Goal: Task Accomplishment & Management: Manage account settings

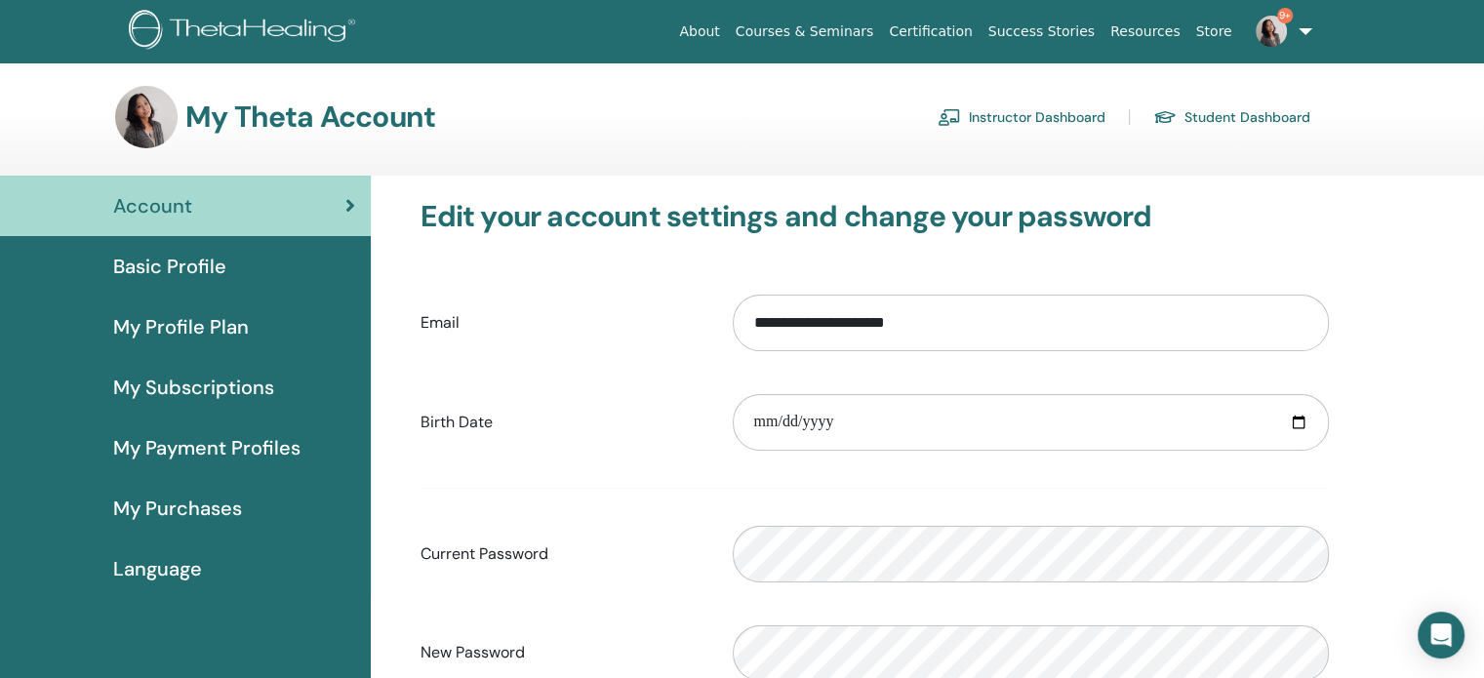
click at [1062, 119] on link "Instructor Dashboard" at bounding box center [1022, 116] width 168 height 31
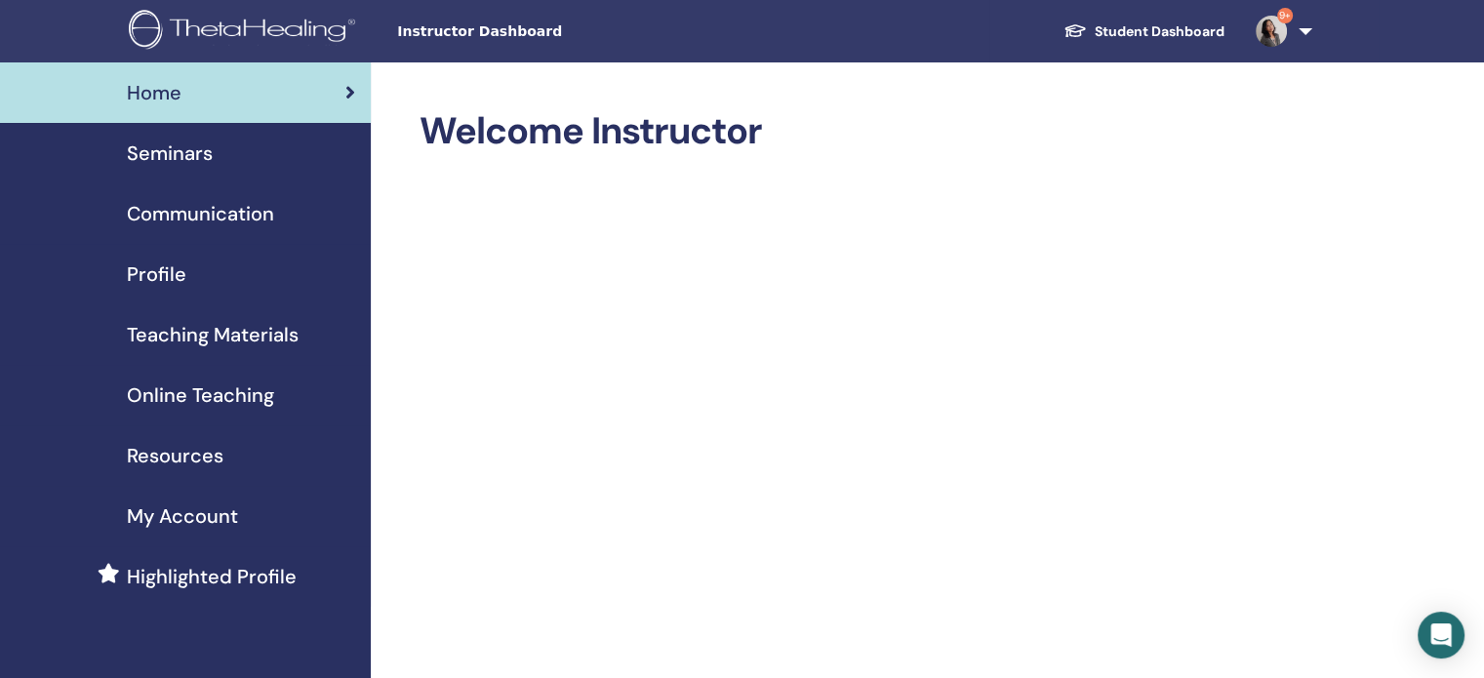
click at [156, 154] on span "Seminars" at bounding box center [170, 153] width 86 height 29
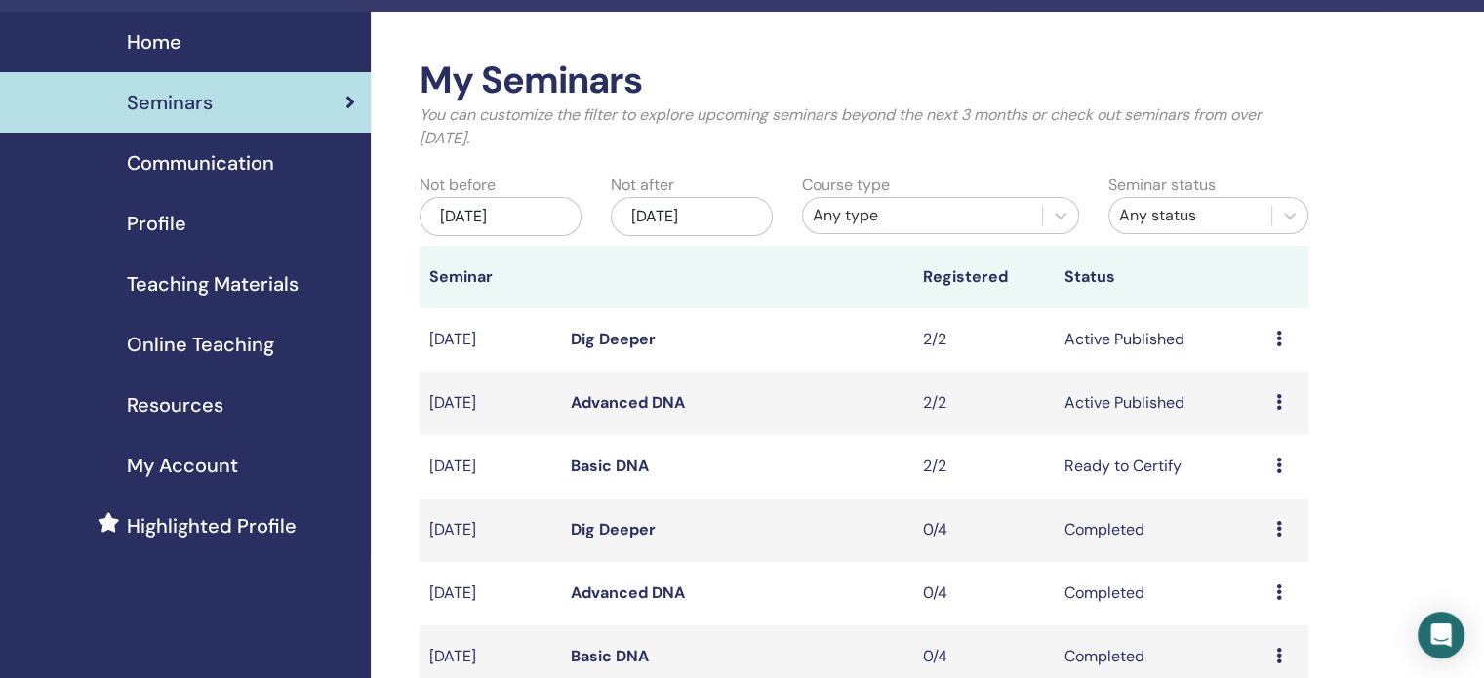
scroll to position [98, 0]
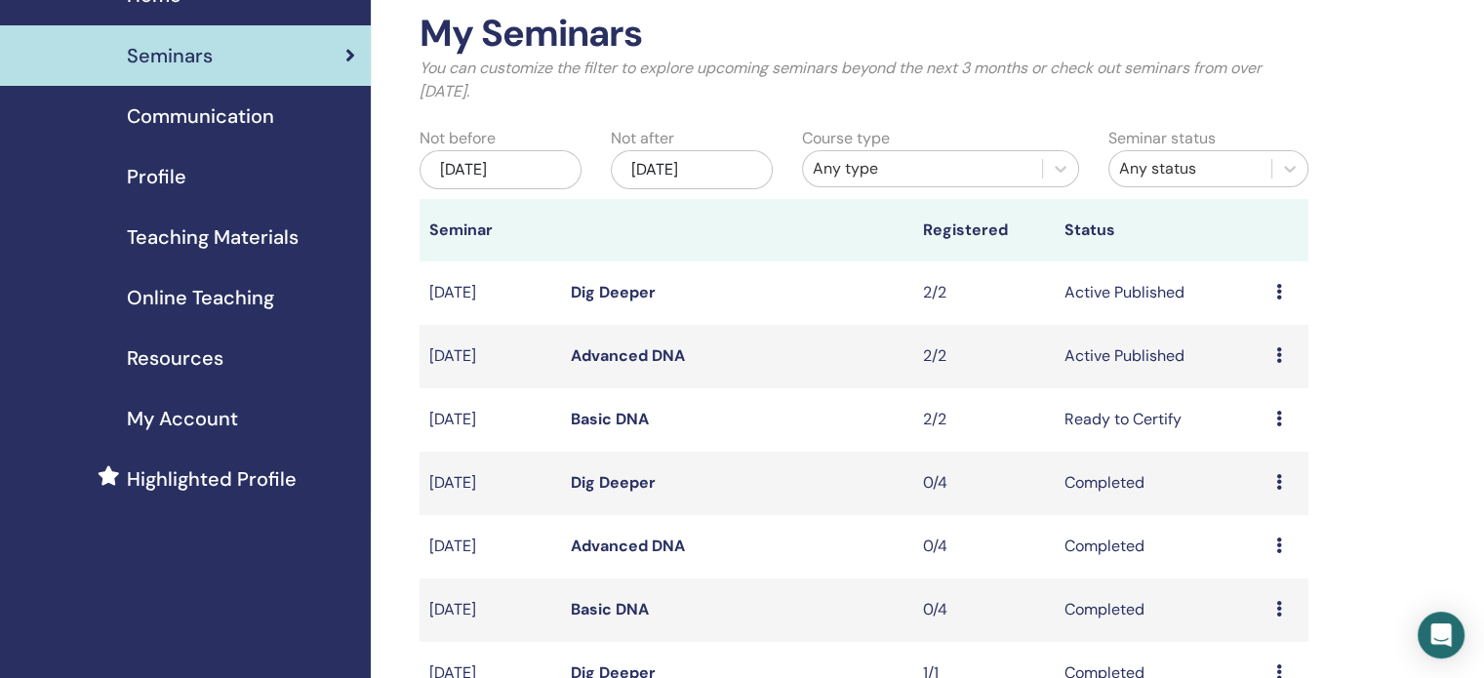
click at [636, 423] on link "Basic DNA" at bounding box center [610, 419] width 78 height 20
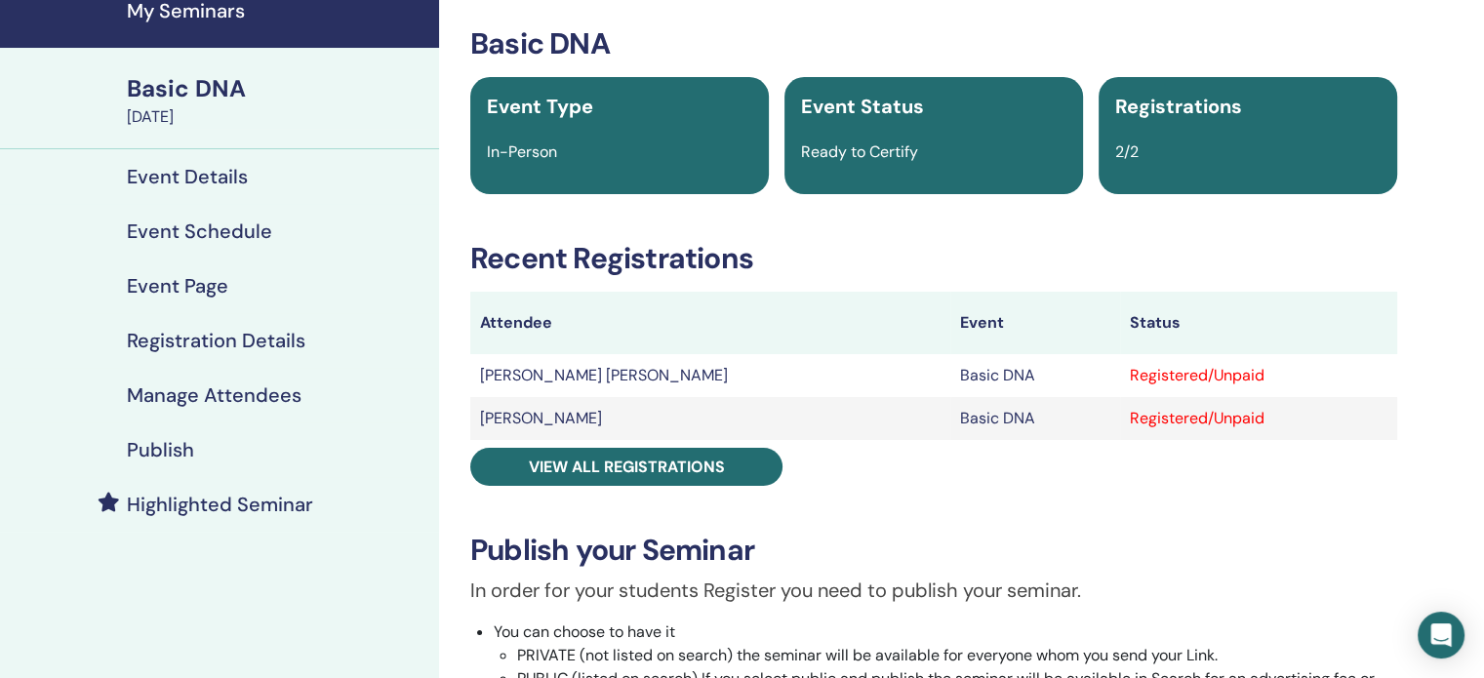
scroll to position [195, 0]
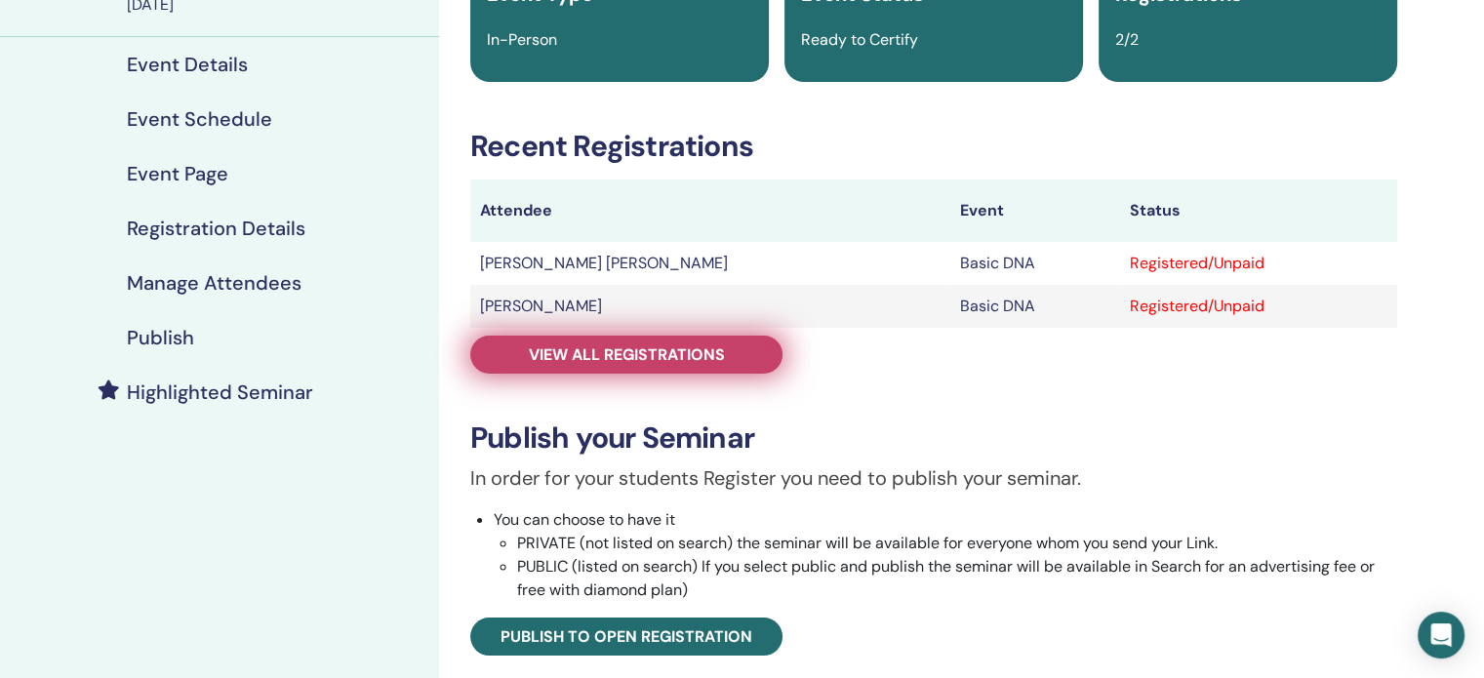
click at [678, 361] on span "View all registrations" at bounding box center [627, 354] width 196 height 20
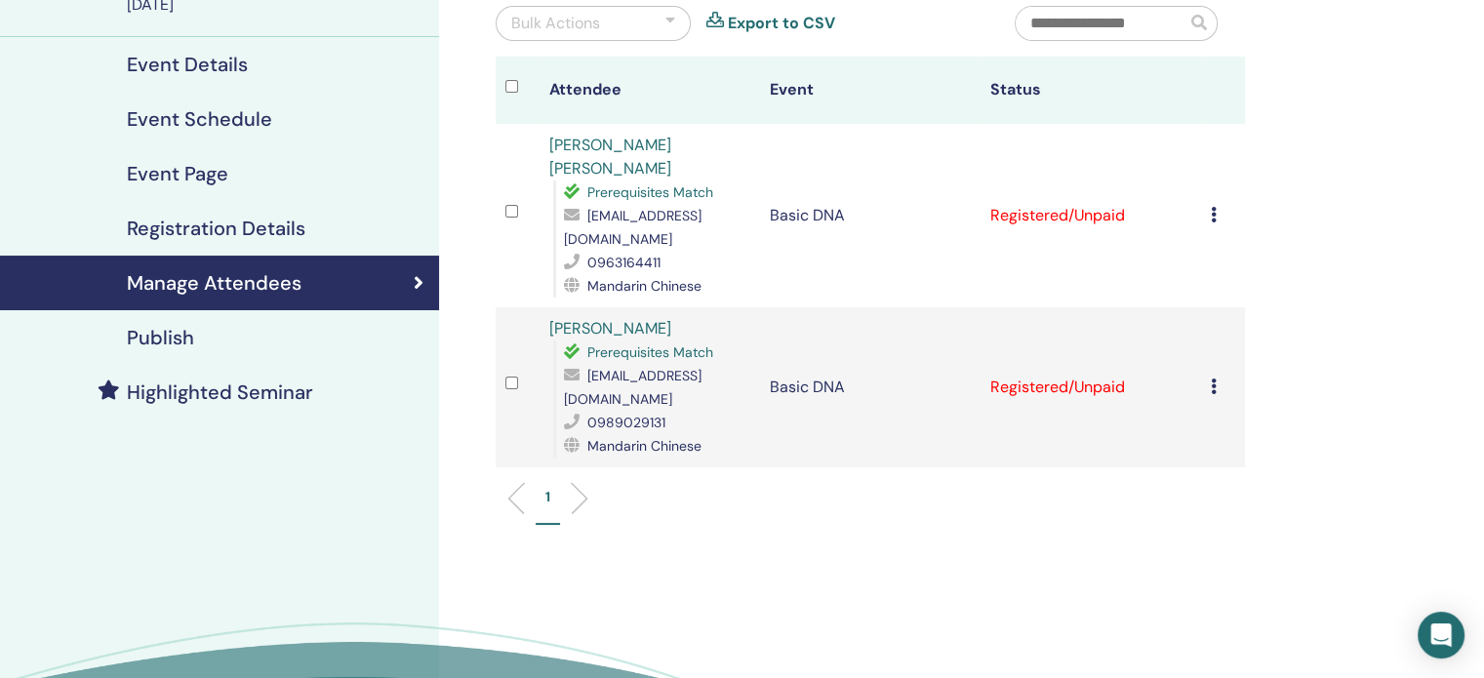
click at [1213, 207] on icon at bounding box center [1214, 215] width 6 height 16
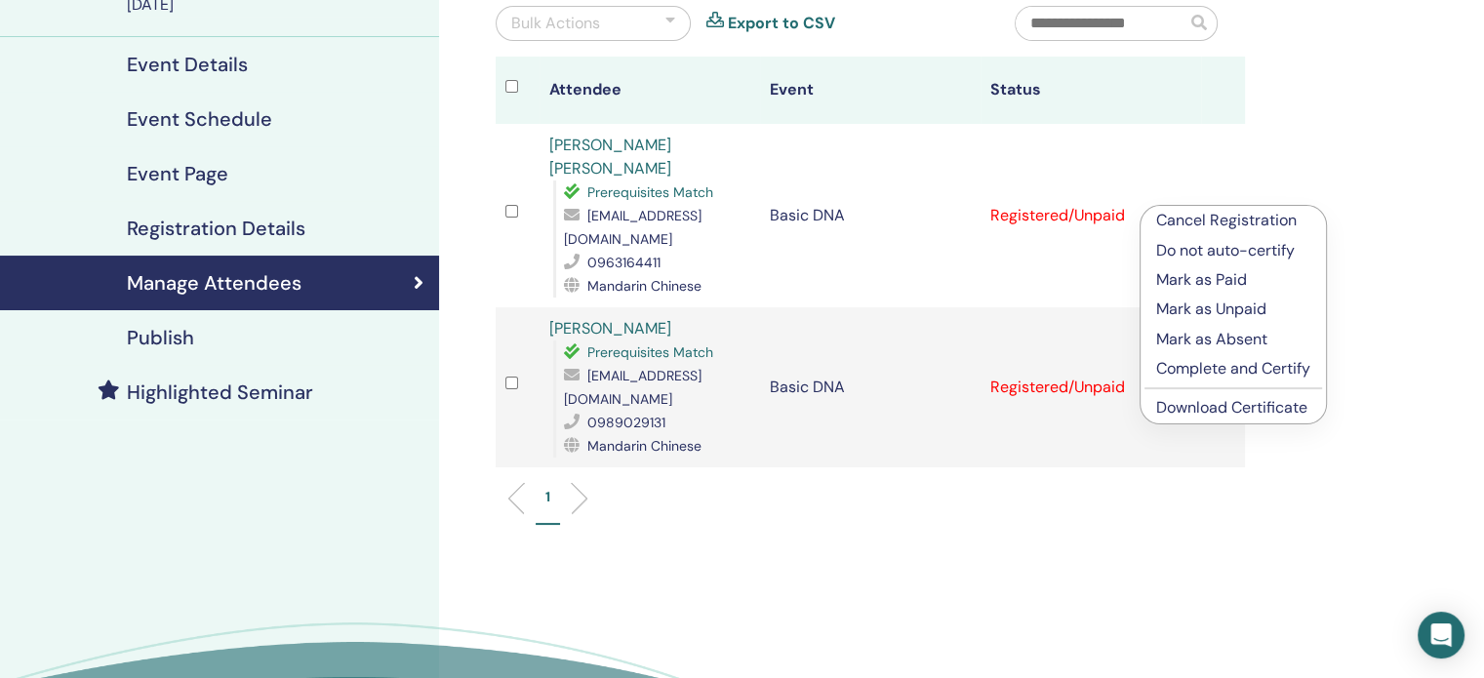
click at [1239, 274] on p "Mark as Paid" at bounding box center [1233, 279] width 154 height 23
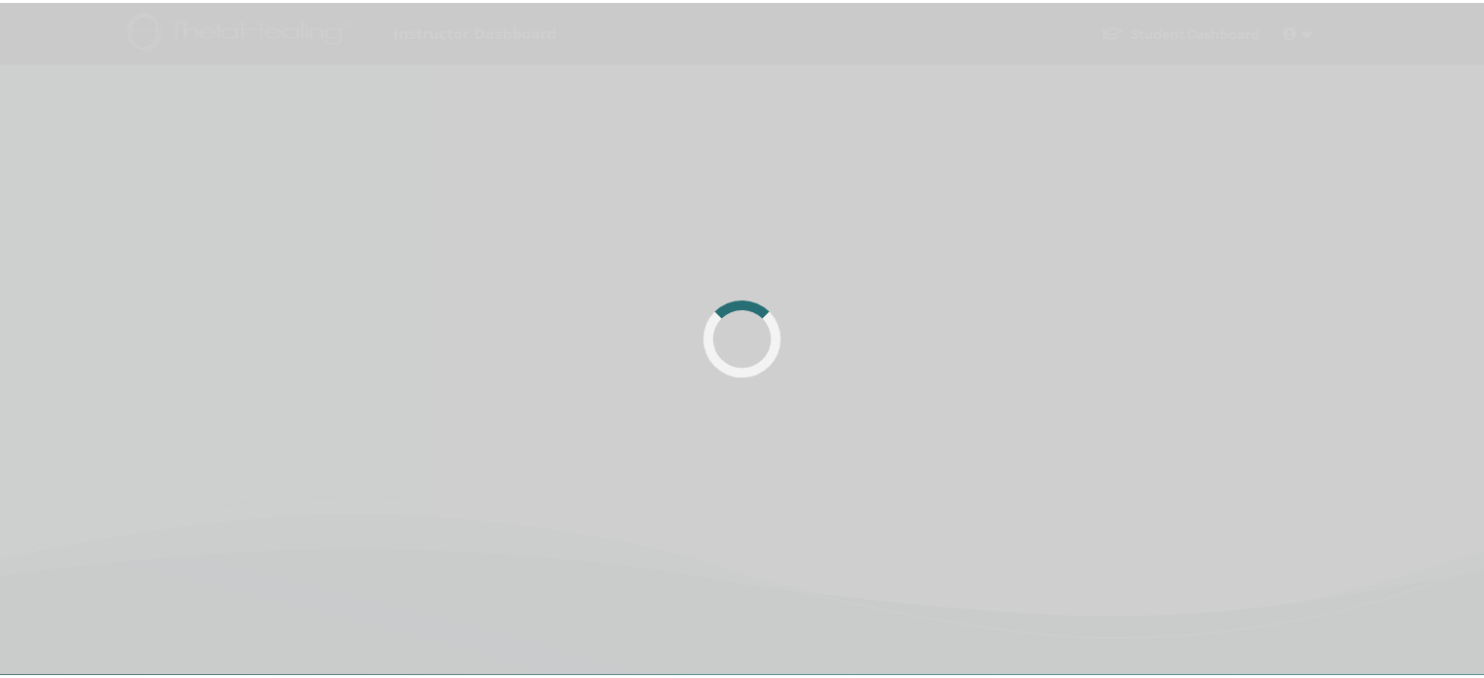
scroll to position [195, 0]
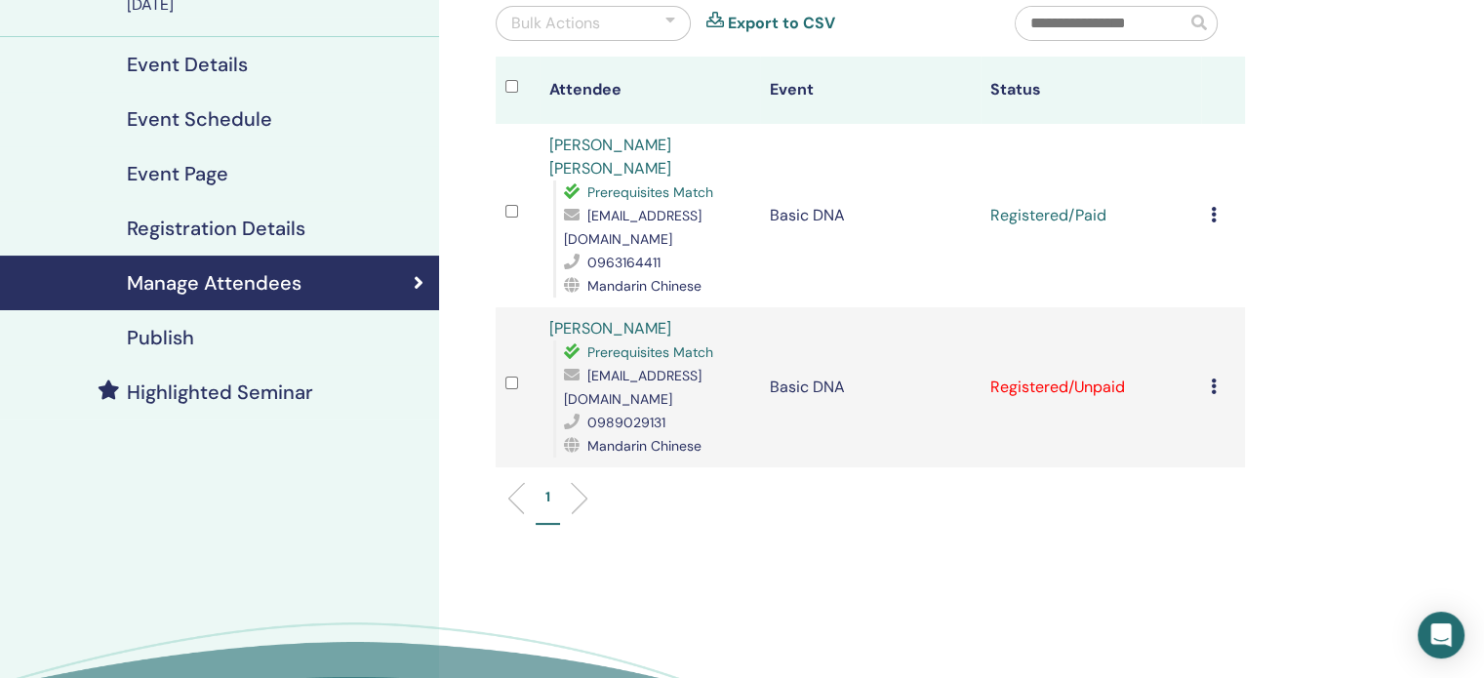
click at [1213, 379] on icon at bounding box center [1214, 387] width 6 height 16
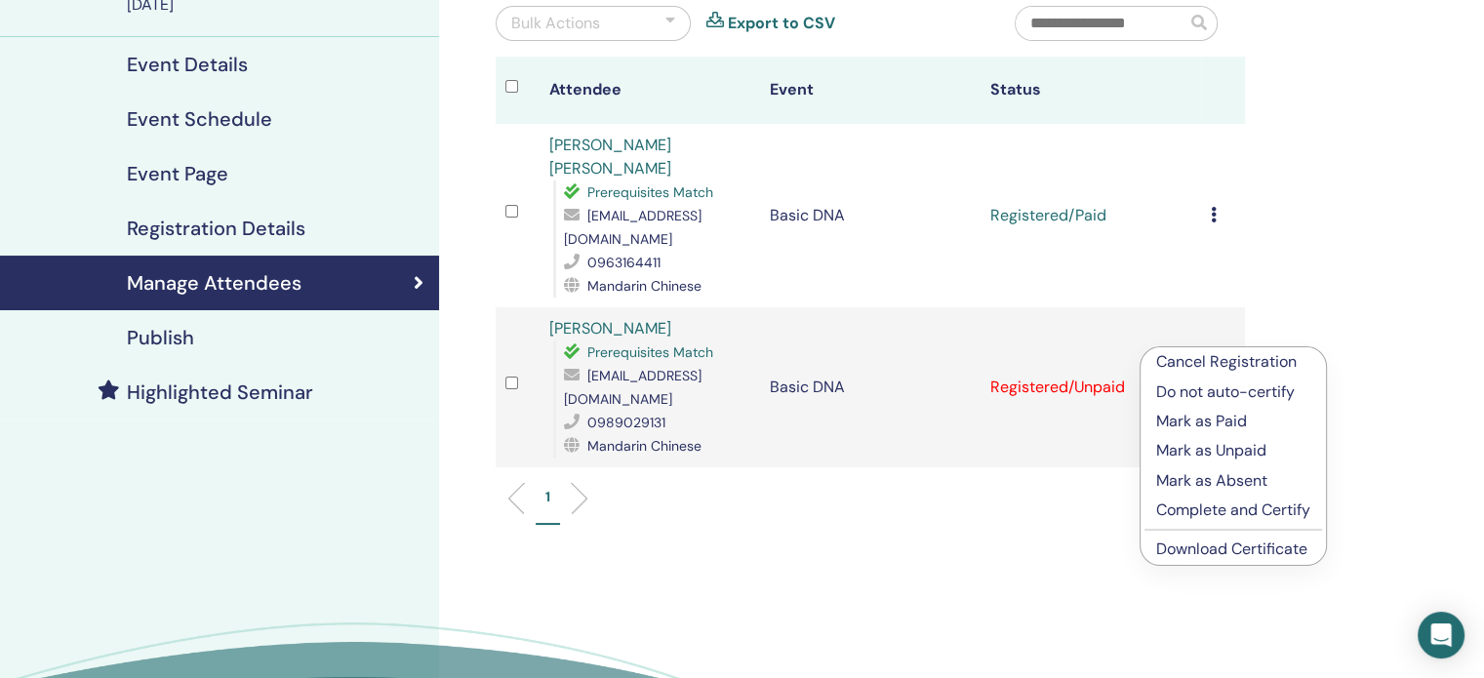
click at [1236, 428] on p "Mark as Paid" at bounding box center [1233, 421] width 154 height 23
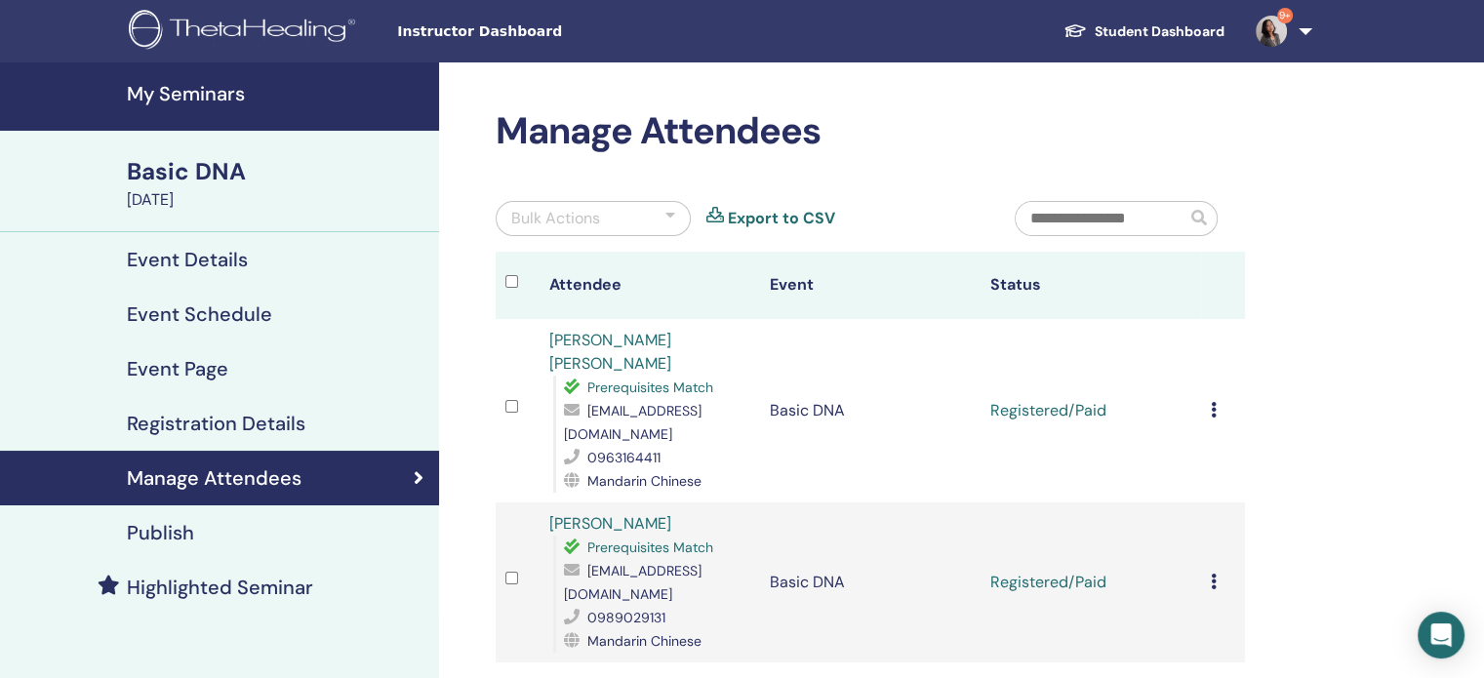
click at [1212, 402] on icon at bounding box center [1214, 410] width 6 height 16
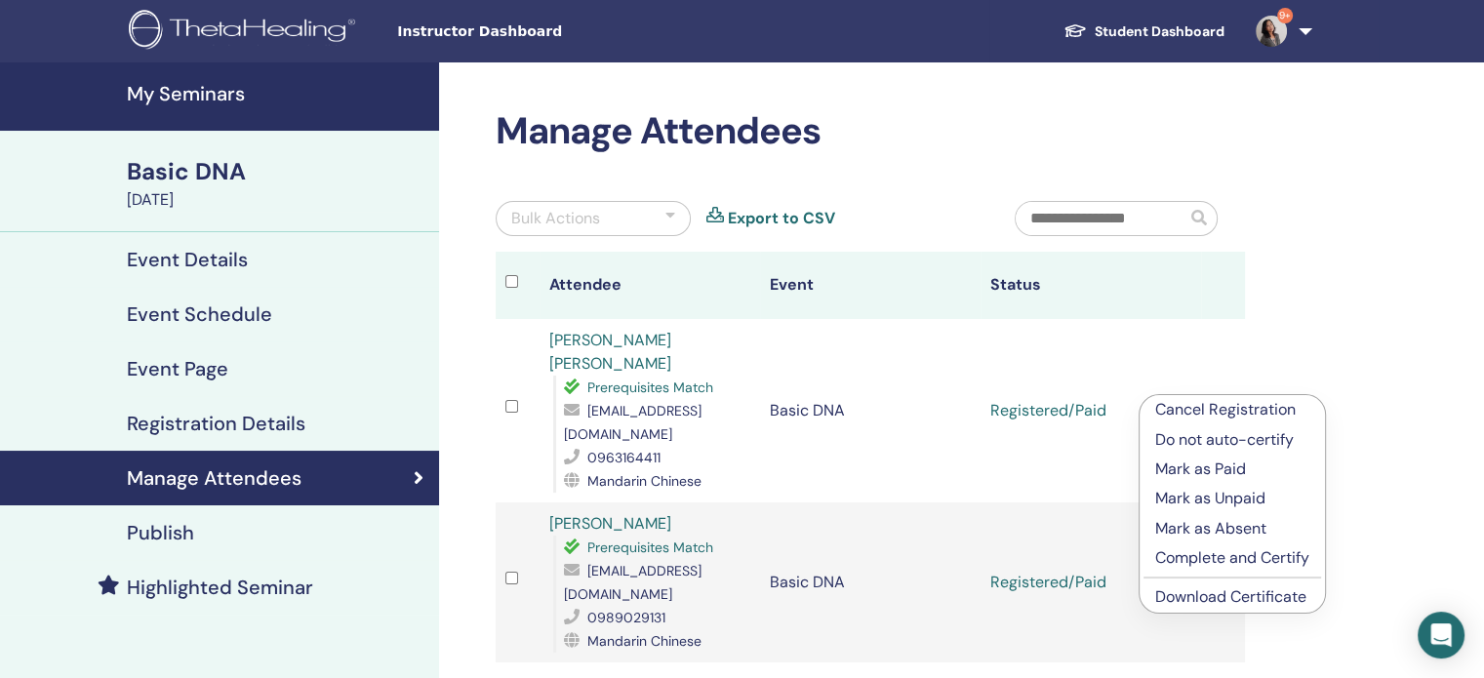
click at [1213, 559] on p "Complete and Certify" at bounding box center [1232, 557] width 154 height 23
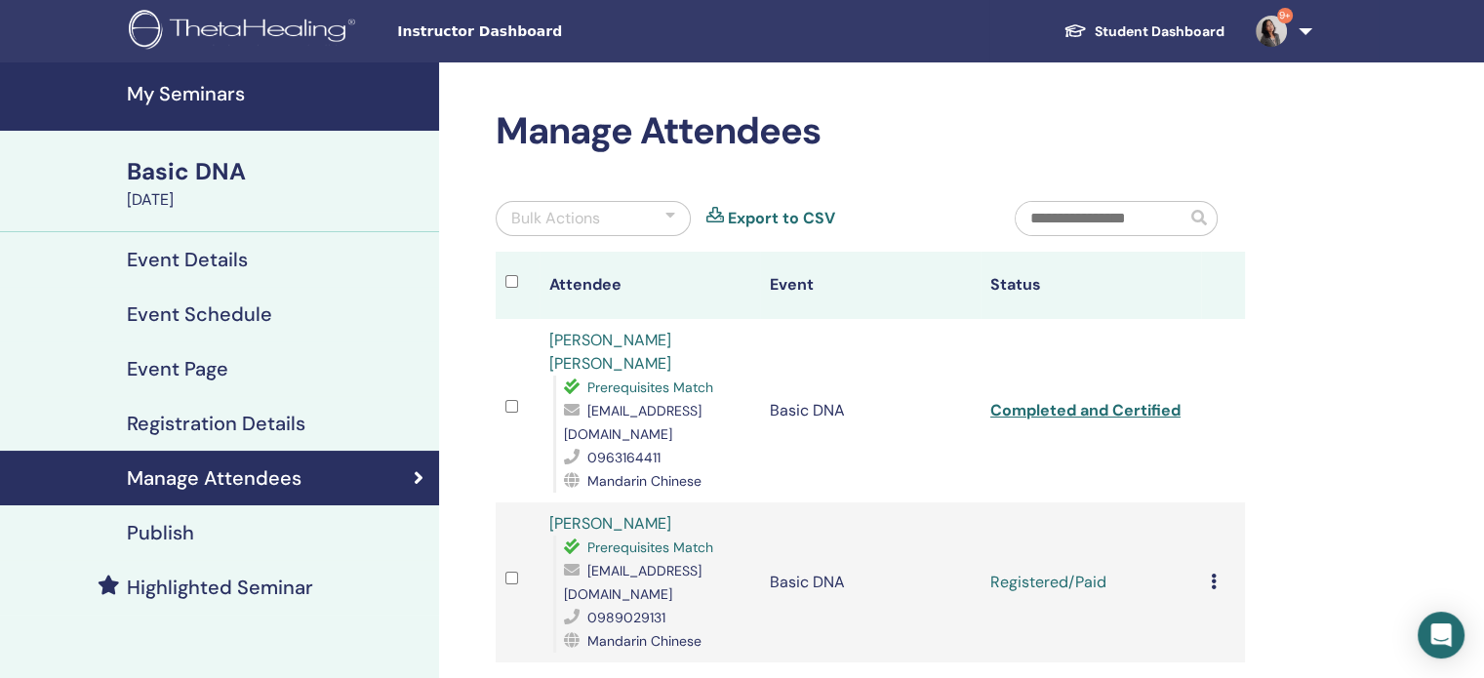
click at [1216, 574] on icon at bounding box center [1214, 582] width 6 height 16
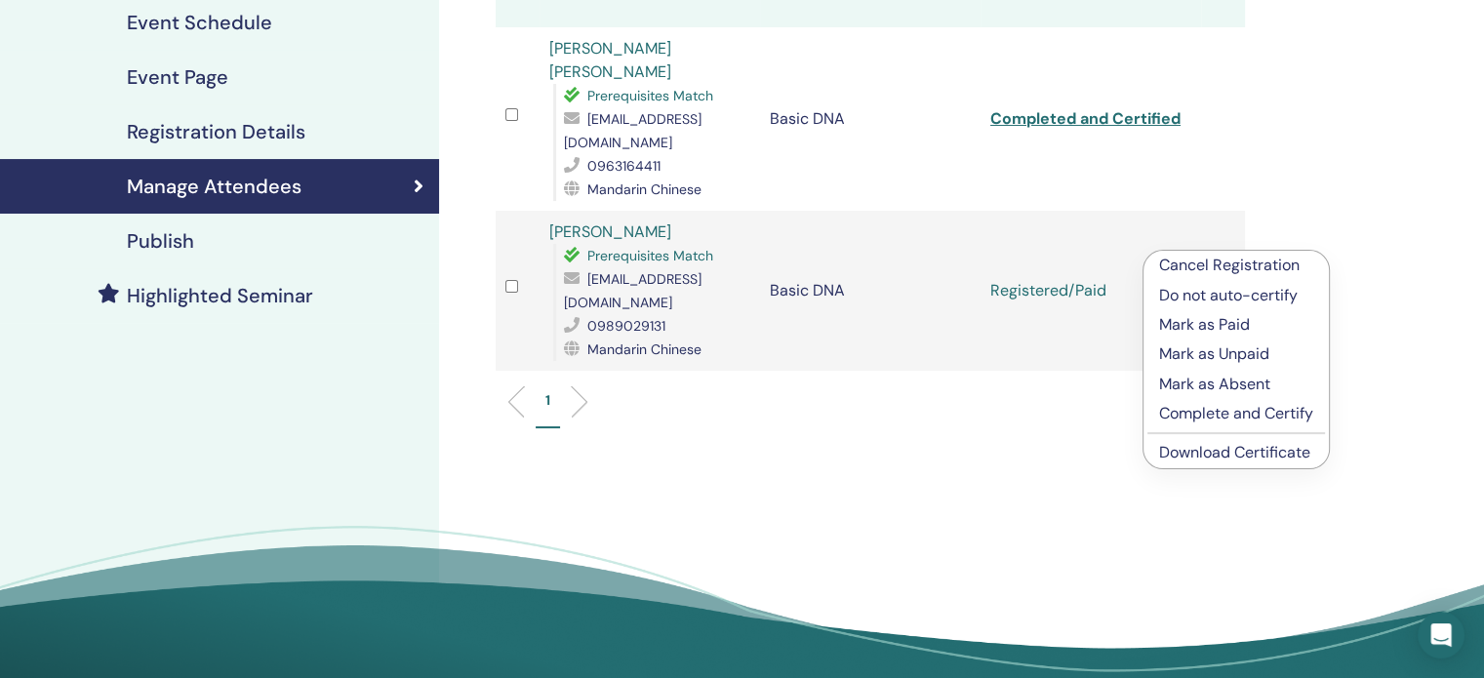
scroll to position [293, 0]
click at [1239, 416] on p "Complete and Certify" at bounding box center [1236, 412] width 154 height 23
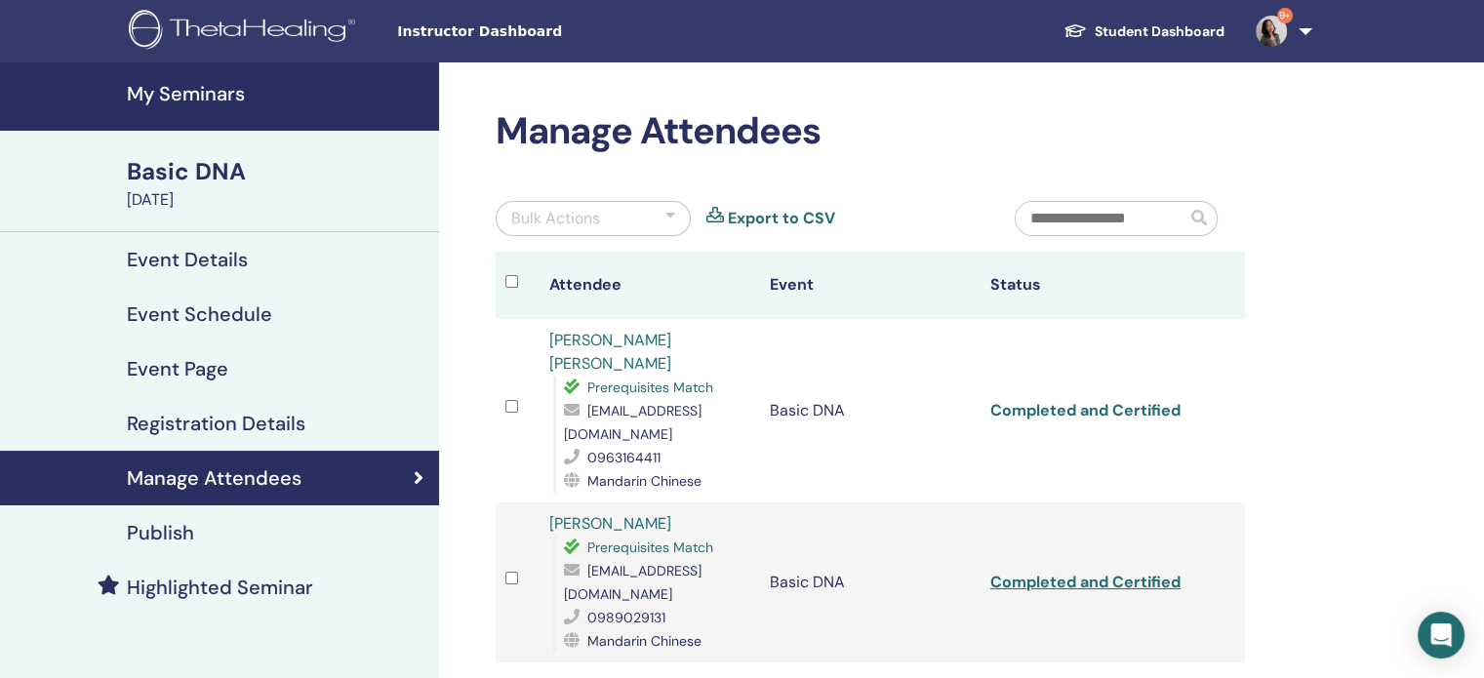
click at [1157, 403] on link "Completed and Certified" at bounding box center [1086, 410] width 190 height 20
click at [1120, 572] on link "Completed and Certified" at bounding box center [1086, 582] width 190 height 20
click at [1112, 405] on link "Completed and Certified" at bounding box center [1086, 410] width 190 height 20
drag, startPoint x: 1498, startPoint y: 2, endPoint x: 1379, endPoint y: 299, distance: 319.7
click at [1379, 299] on div "Manage Attendees Bulk Actions Export to CSV Attendee Event Status Chih Han Hsie…" at bounding box center [934, 537] width 990 height 950
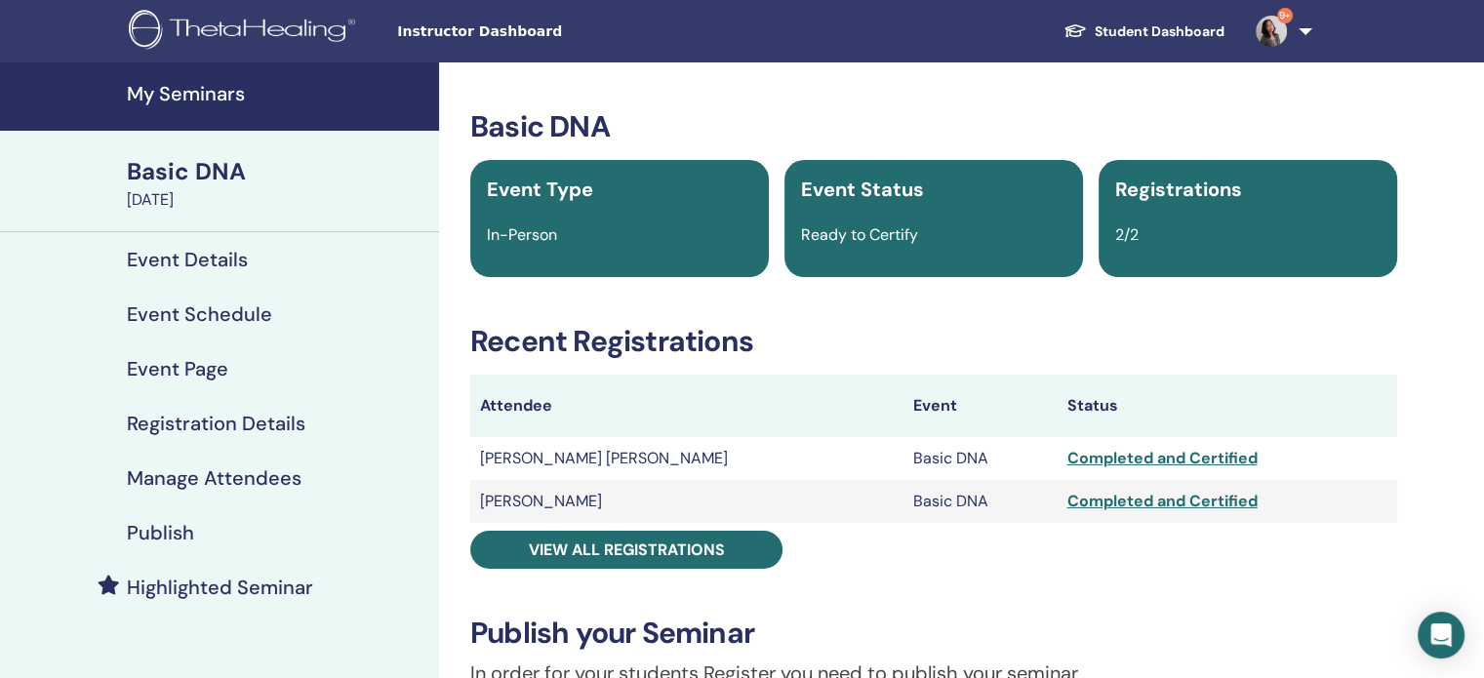
click at [214, 96] on h4 "My Seminars" at bounding box center [277, 93] width 301 height 23
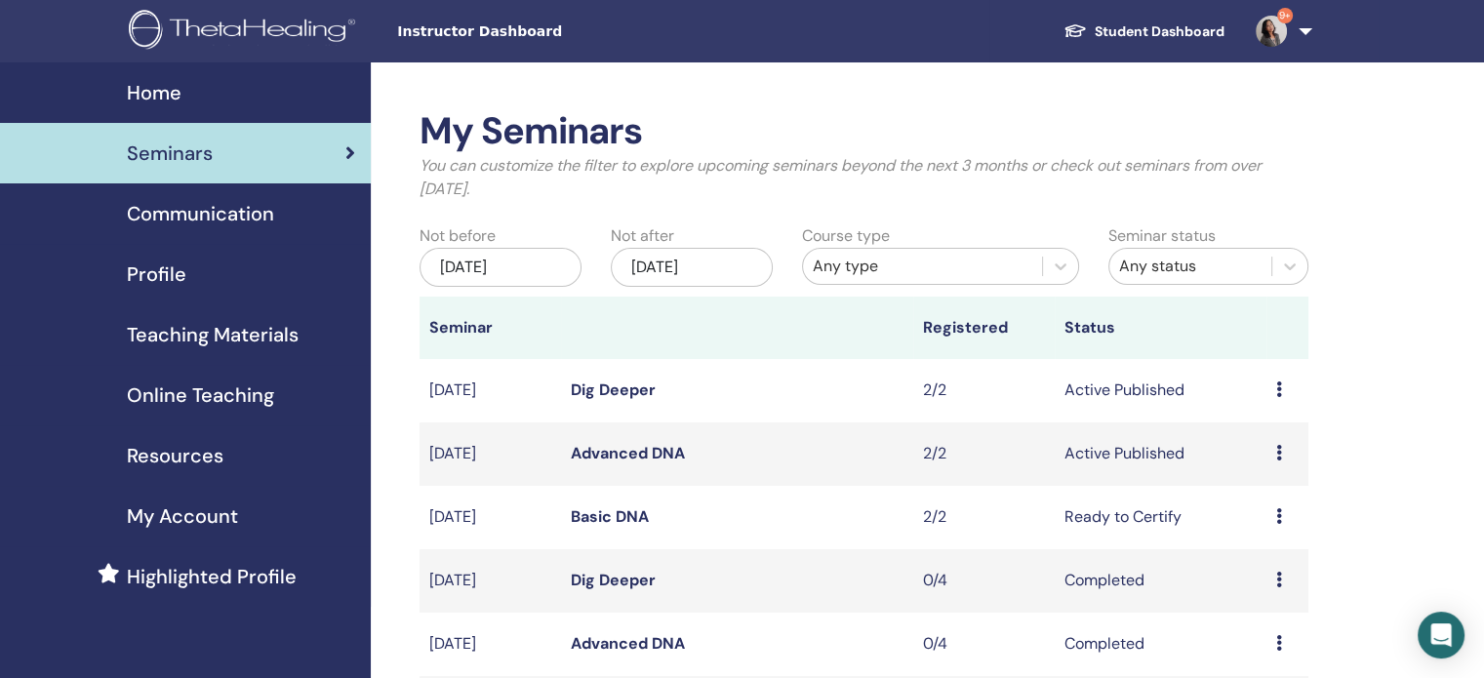
click at [640, 456] on link "Advanced DNA" at bounding box center [628, 453] width 114 height 20
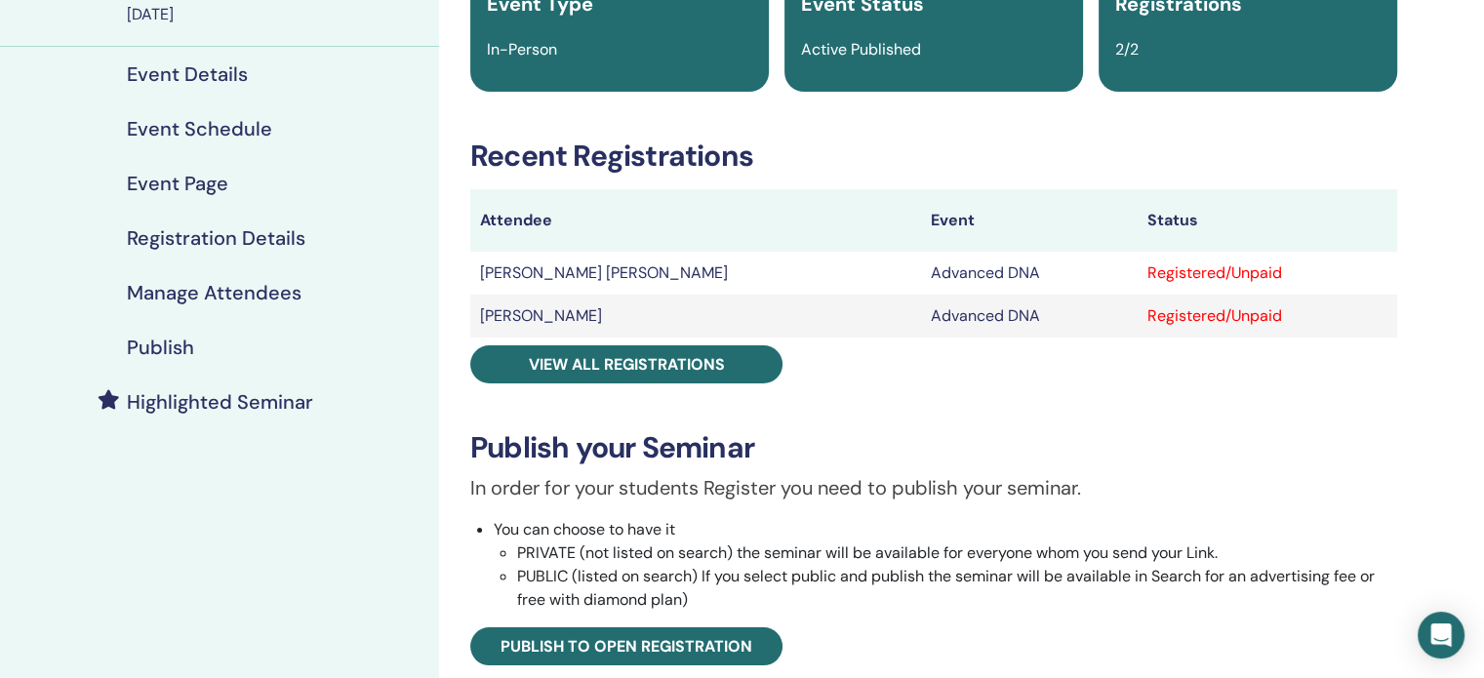
scroll to position [195, 0]
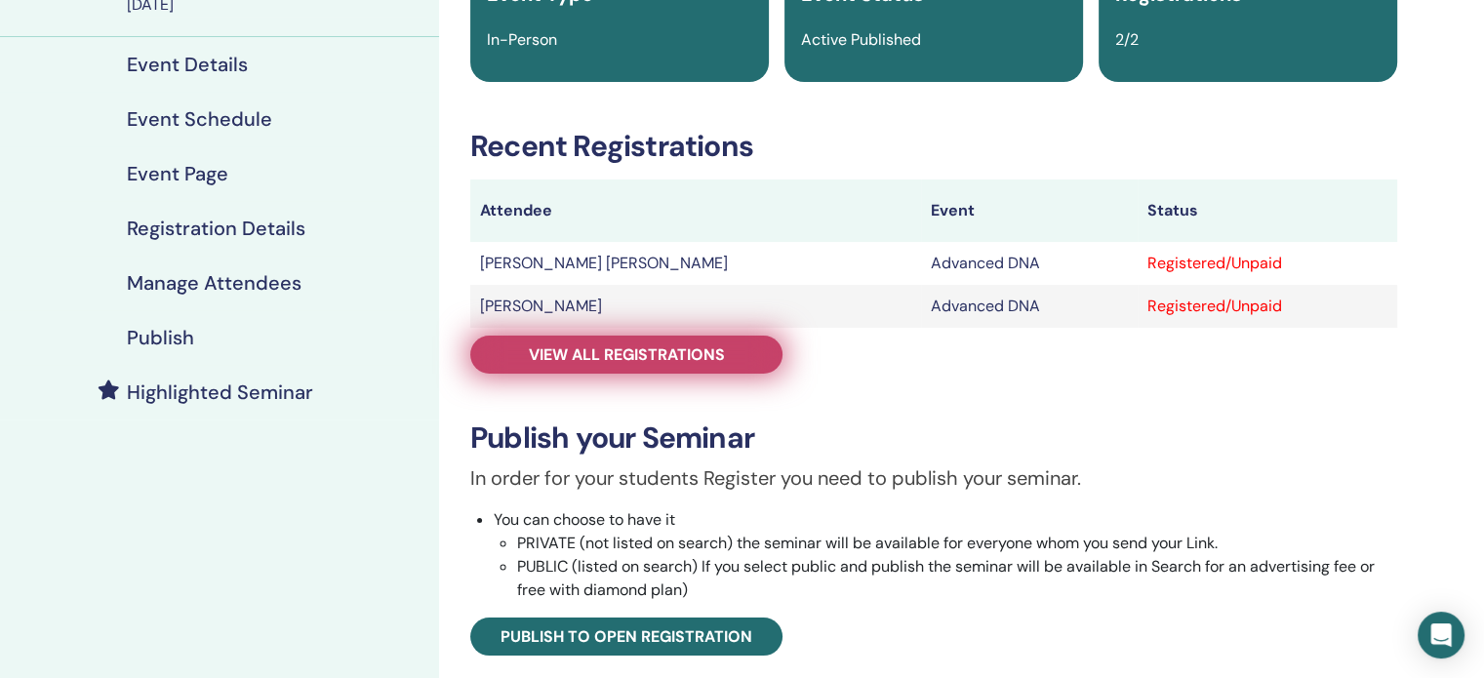
click at [638, 350] on span "View all registrations" at bounding box center [627, 354] width 196 height 20
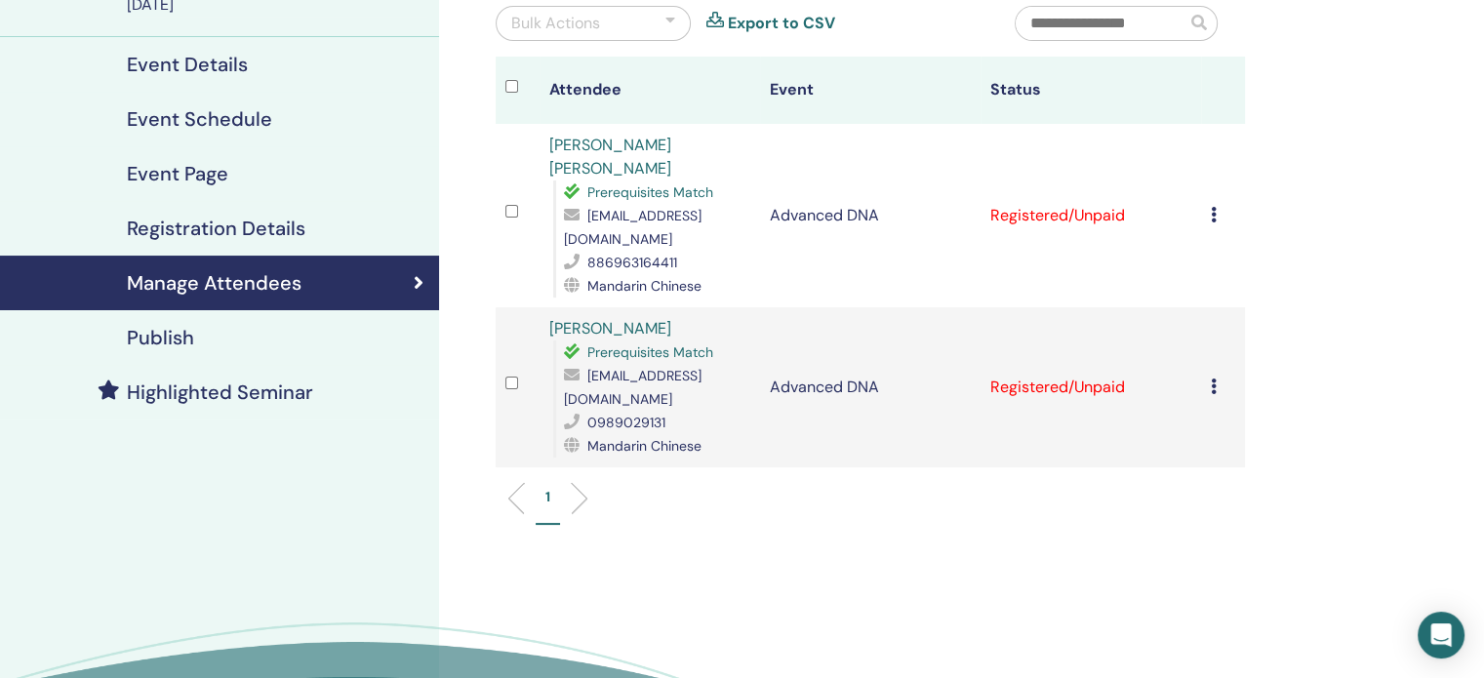
click at [1213, 217] on td "Cancel Registration Do not auto-certify Mark as Paid Mark as Unpaid Mark as Abs…" at bounding box center [1223, 215] width 44 height 183
click at [1216, 207] on icon at bounding box center [1214, 215] width 6 height 16
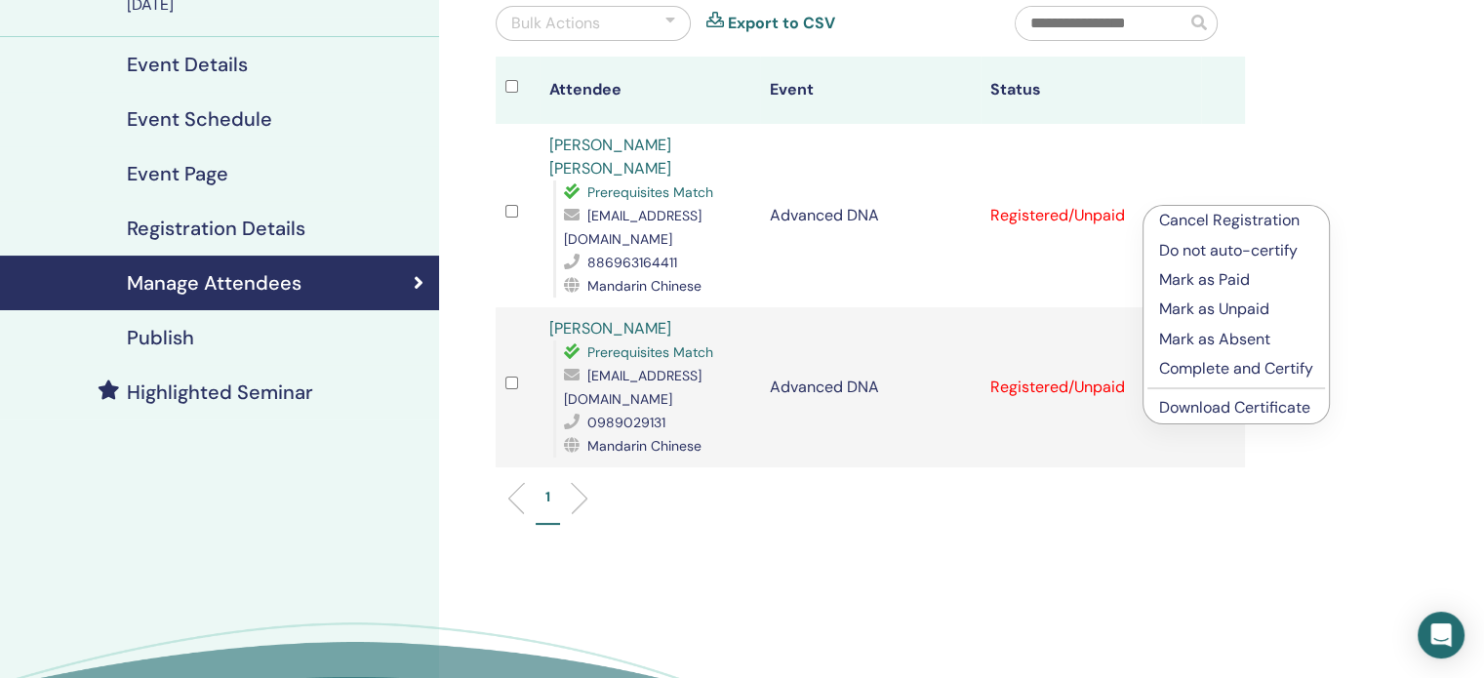
click at [1206, 276] on p "Mark as Paid" at bounding box center [1236, 279] width 154 height 23
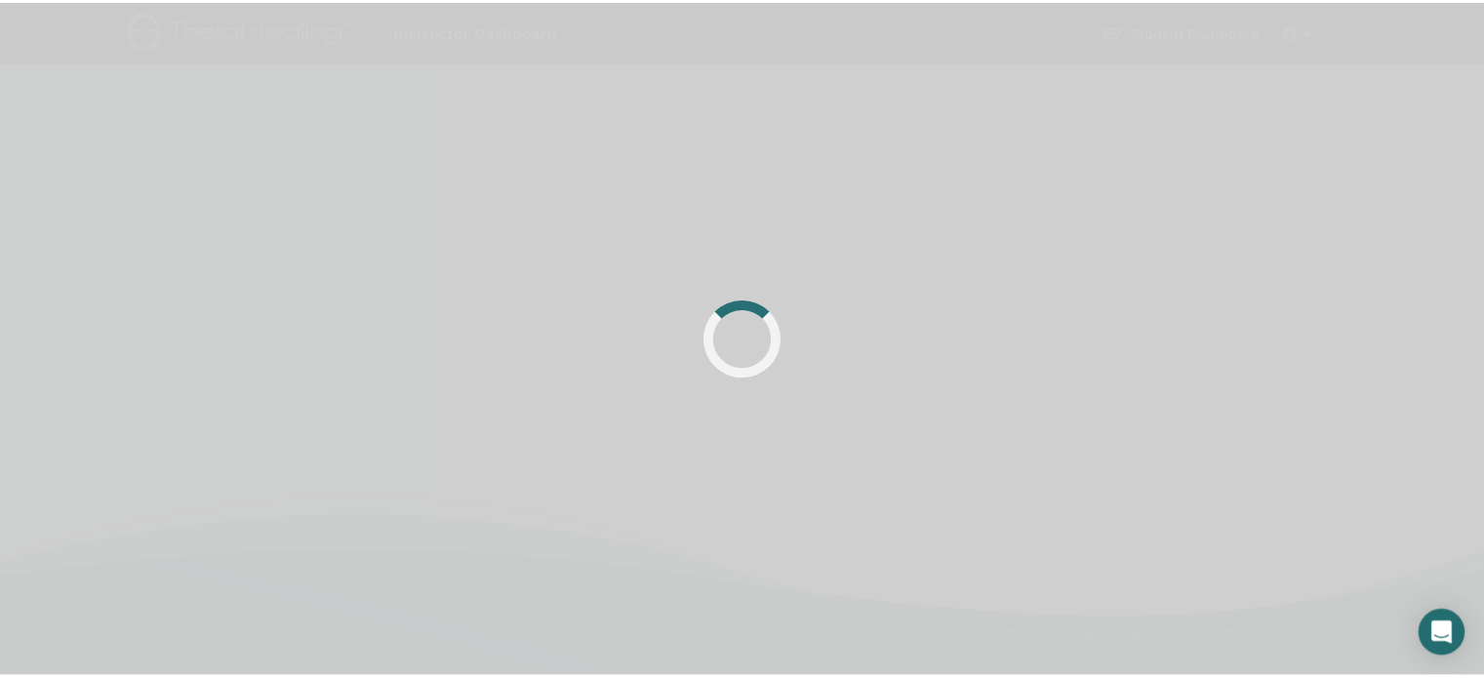
scroll to position [195, 0]
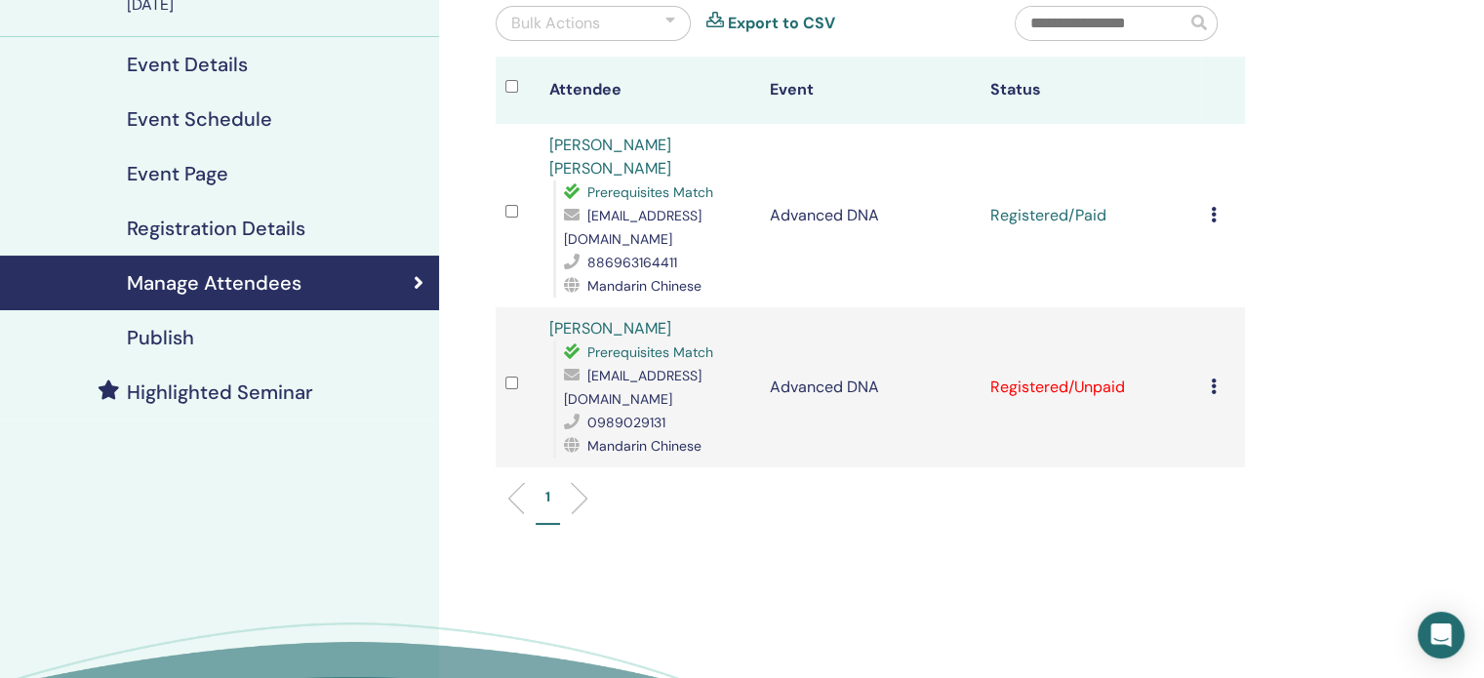
click at [1214, 379] on icon at bounding box center [1214, 387] width 6 height 16
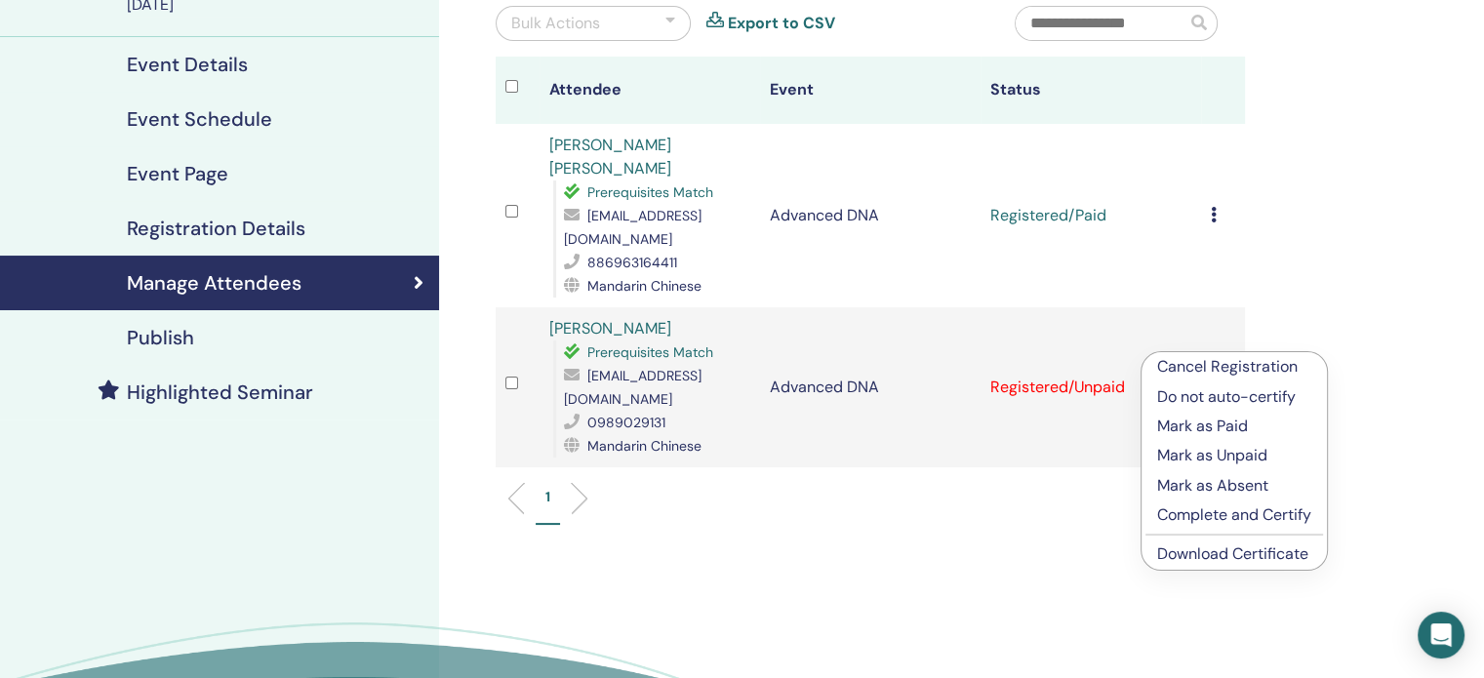
click at [1237, 421] on p "Mark as Paid" at bounding box center [1234, 426] width 154 height 23
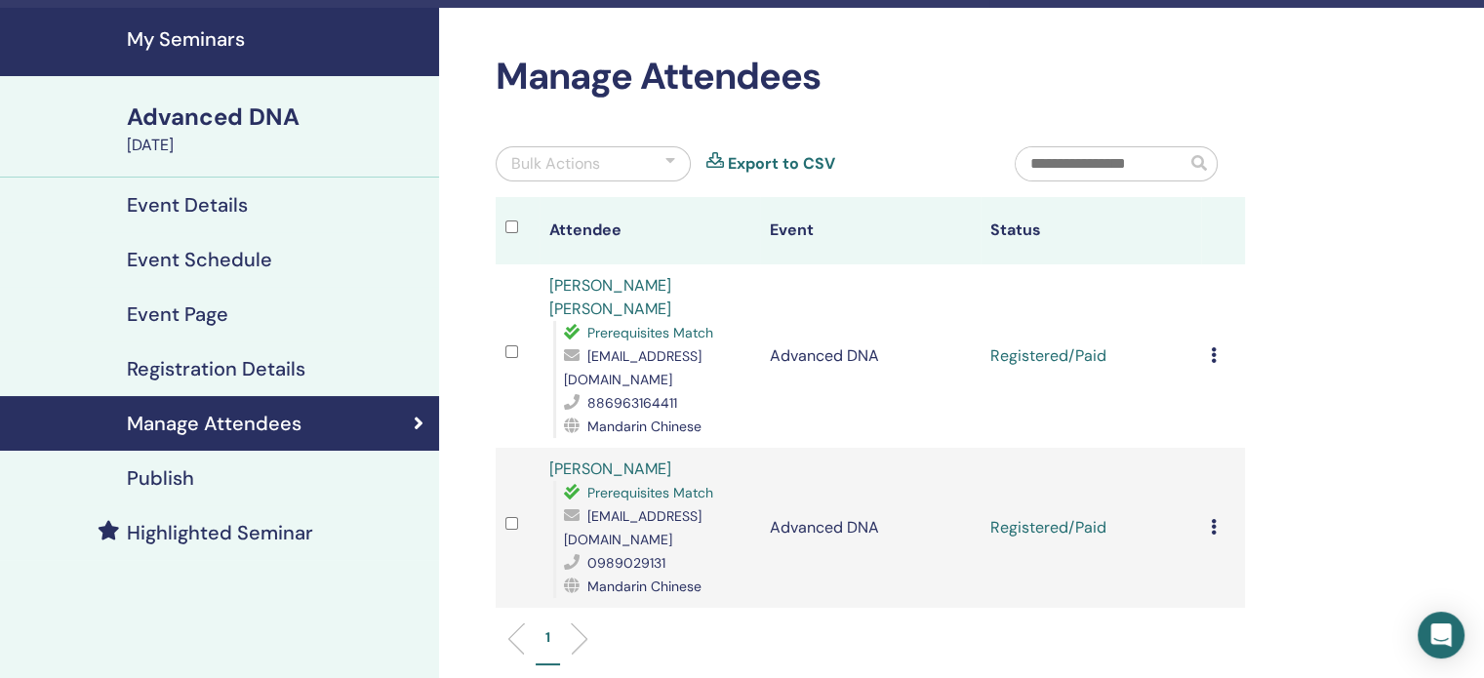
scroll to position [98, 0]
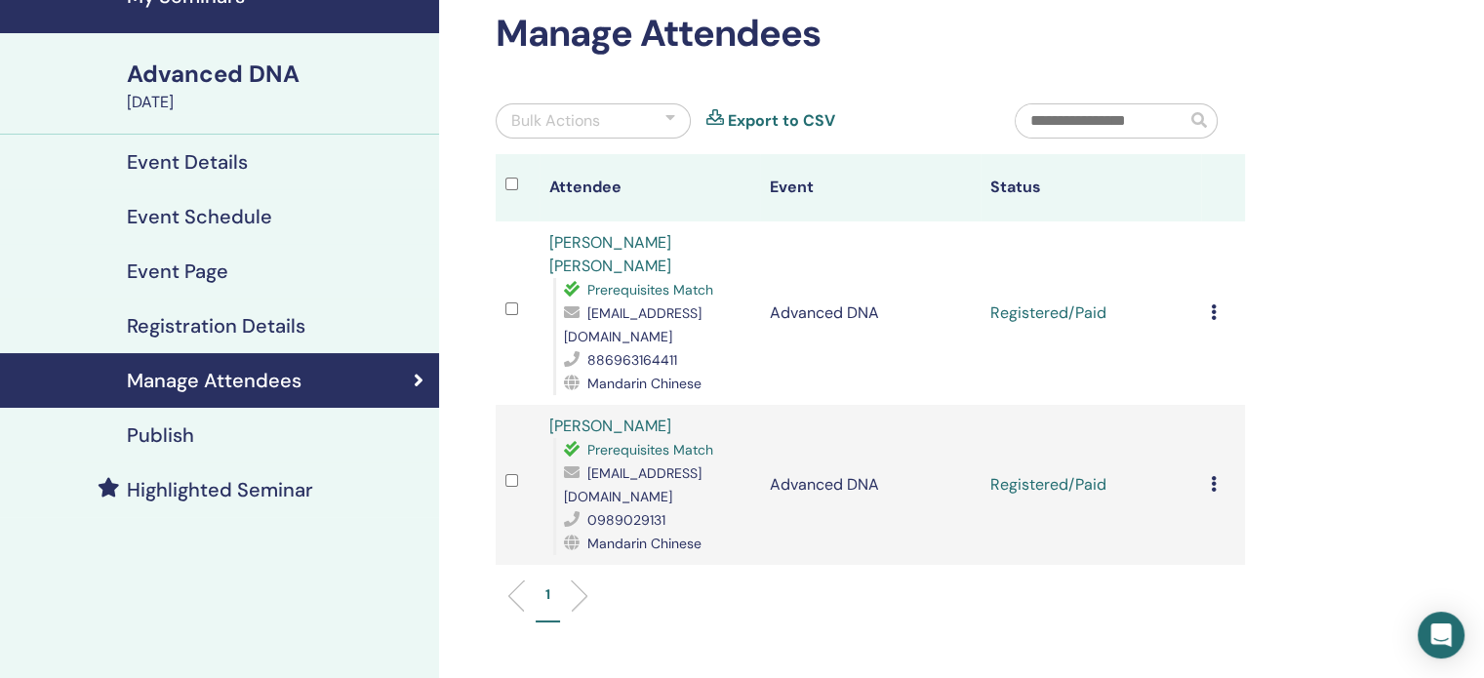
click at [1197, 293] on td "Registered/Paid" at bounding box center [1091, 313] width 221 height 183
click at [1218, 302] on div "Cancel Registration Do not auto-certify Mark as Paid Mark as Unpaid Mark as Abs…" at bounding box center [1223, 313] width 24 height 23
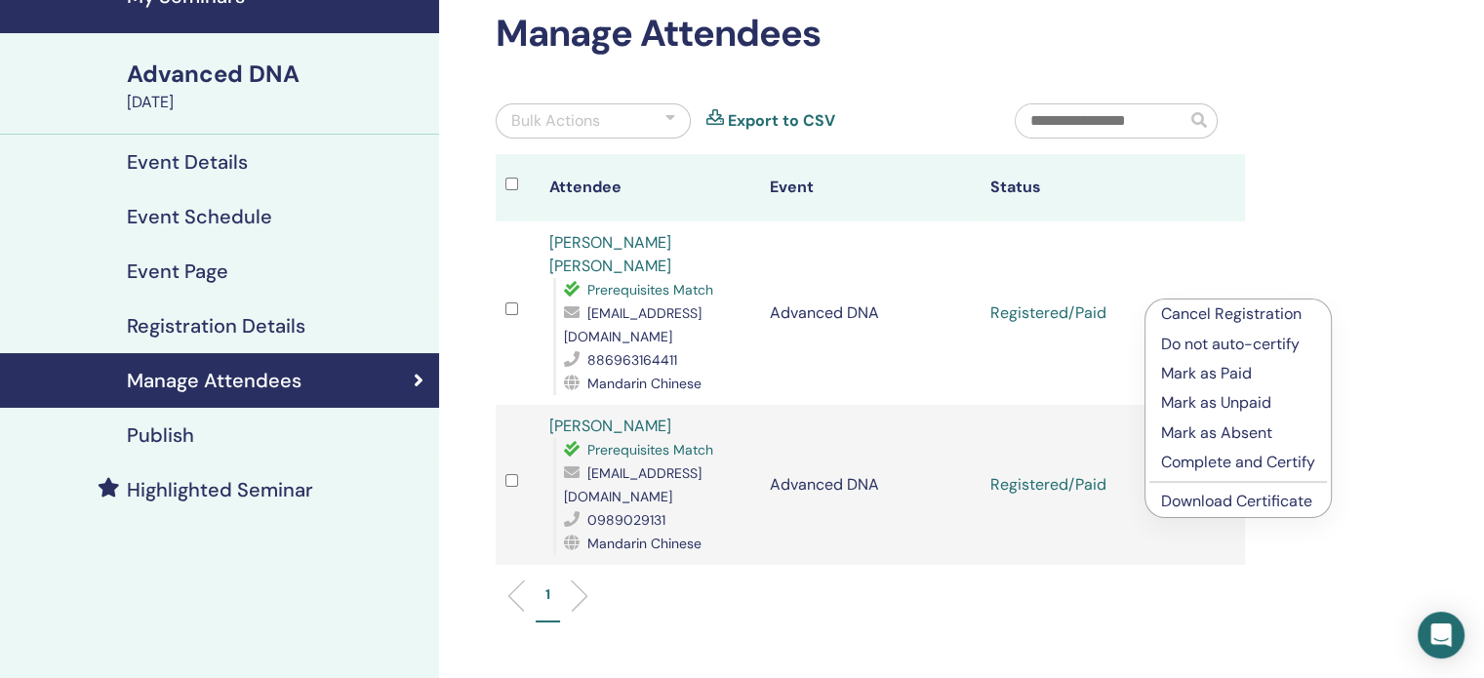
click at [1291, 462] on p "Complete and Certify" at bounding box center [1238, 462] width 154 height 23
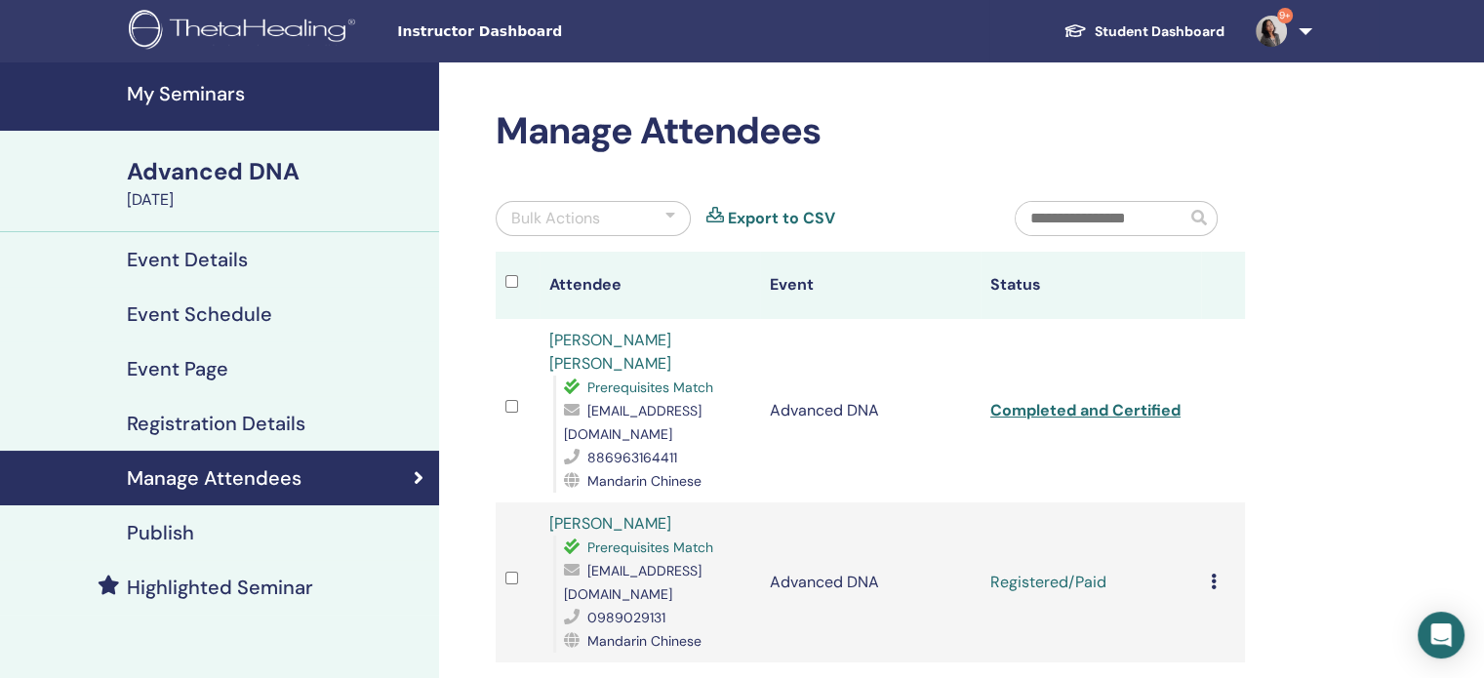
click at [1206, 557] on td "Cancel Registration Do not auto-certify Mark as Paid Mark as Unpaid Mark as Abs…" at bounding box center [1223, 583] width 44 height 160
click at [1214, 574] on icon at bounding box center [1214, 582] width 6 height 16
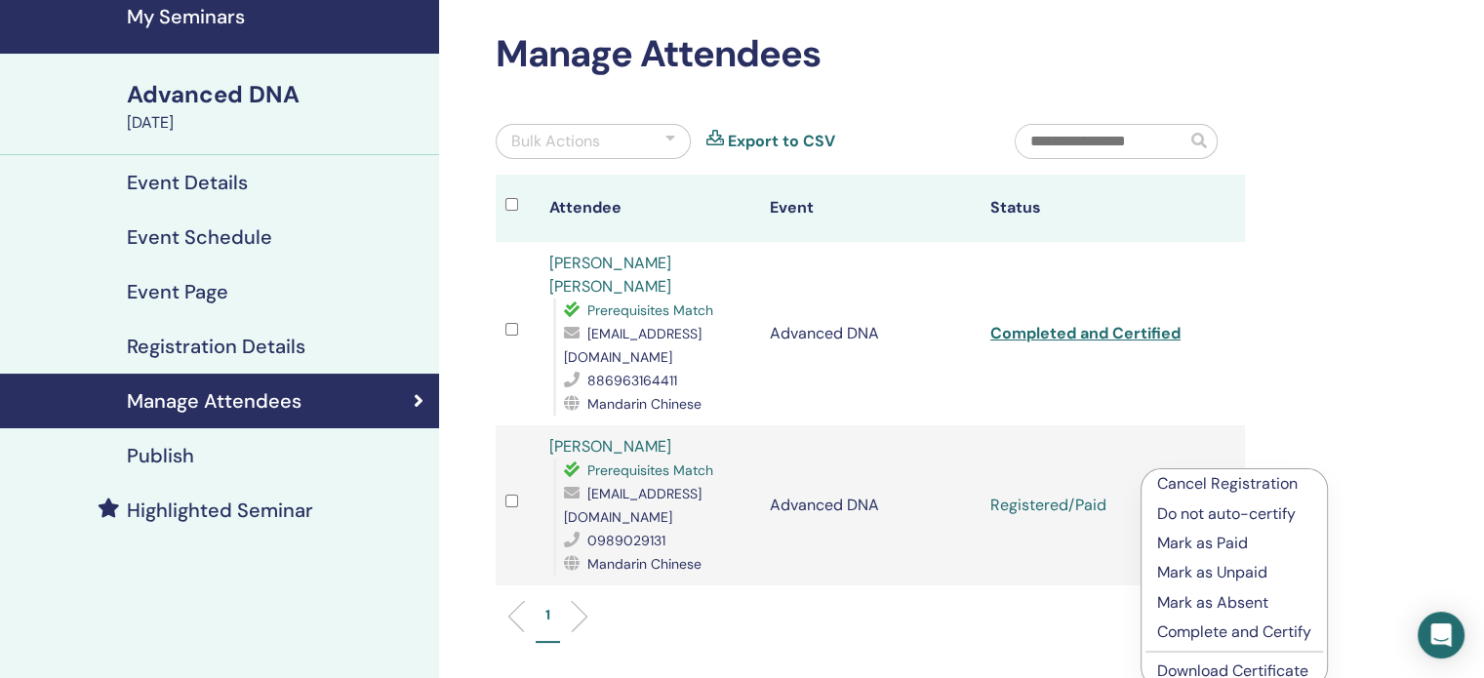
scroll to position [195, 0]
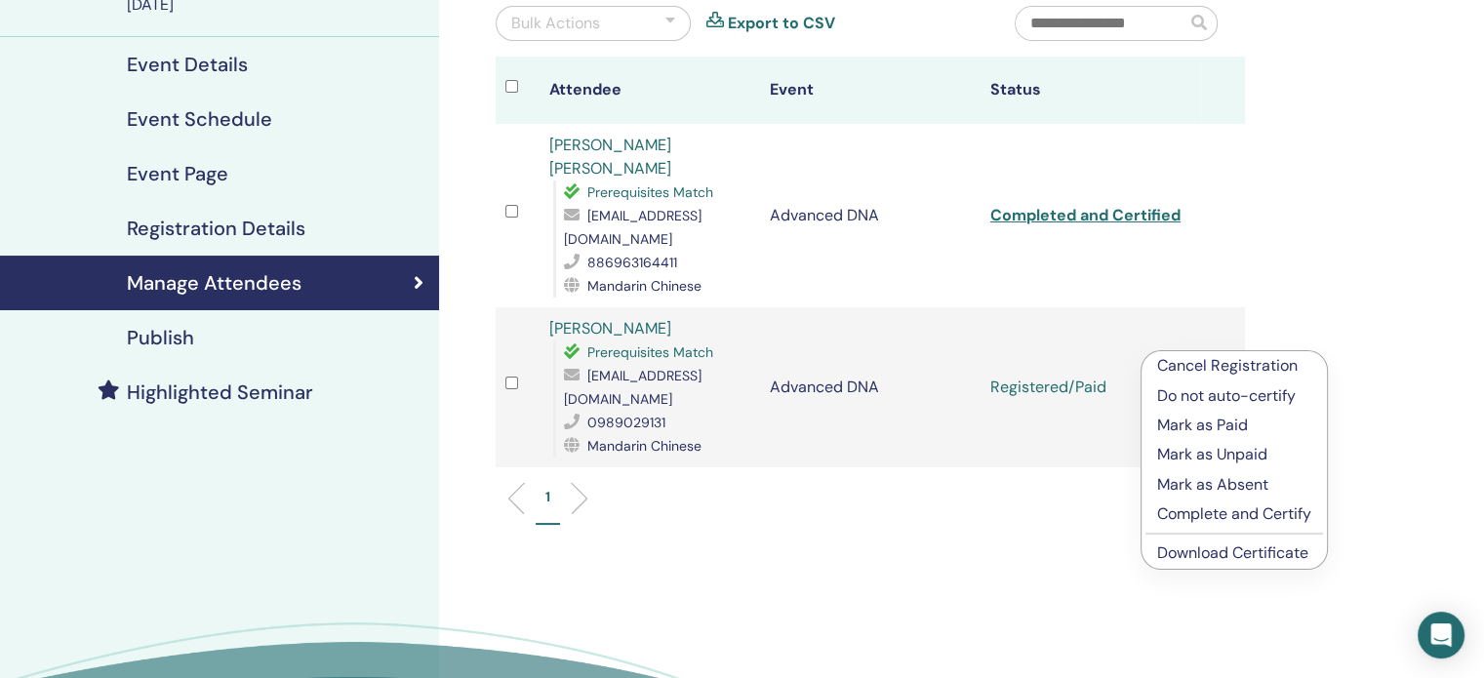
click at [1262, 512] on p "Complete and Certify" at bounding box center [1234, 514] width 154 height 23
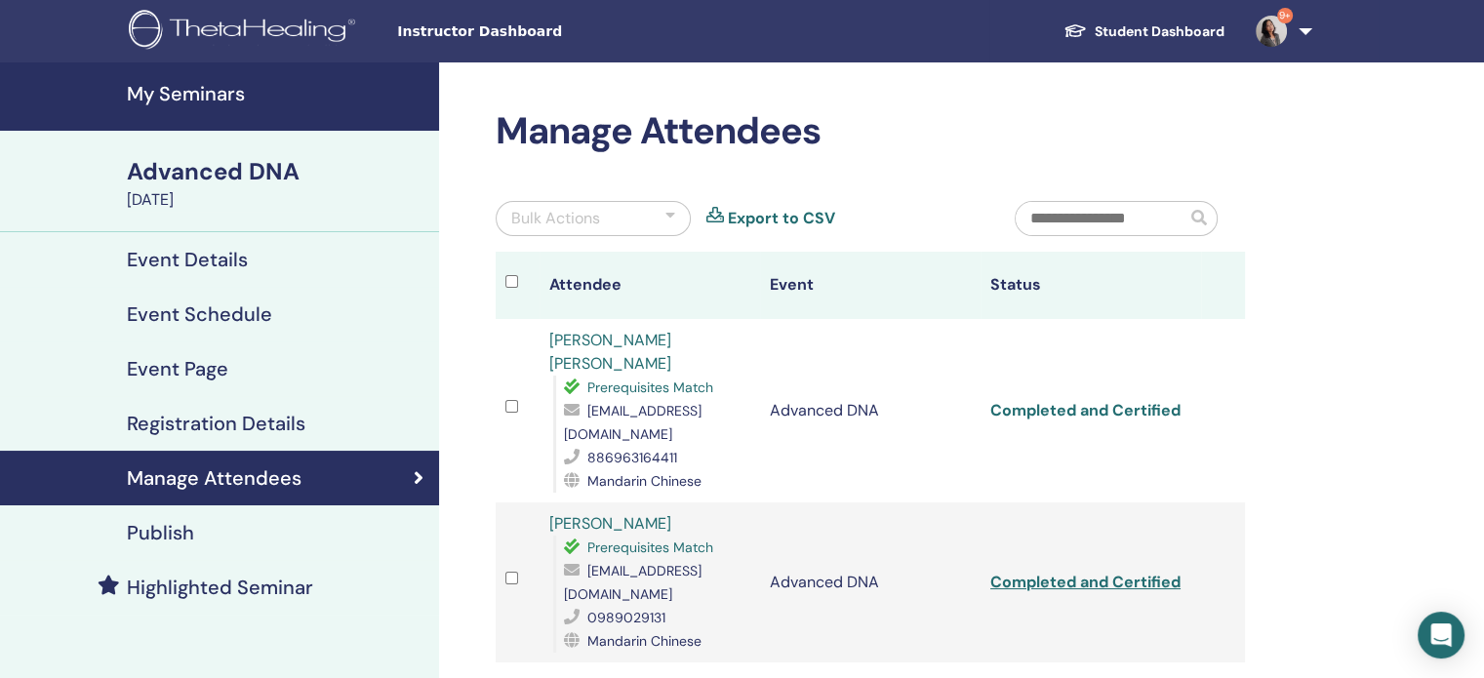
click at [1084, 401] on link "Completed and Certified" at bounding box center [1086, 410] width 190 height 20
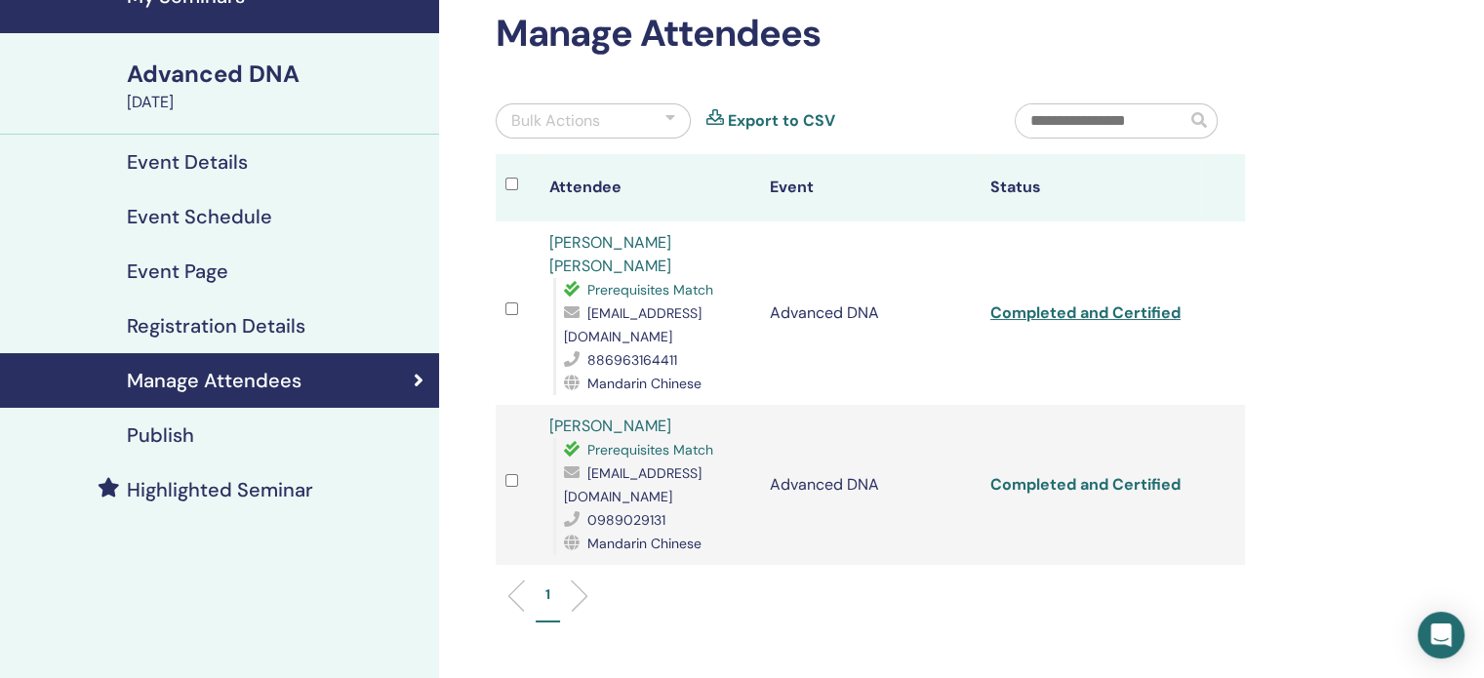
click at [1031, 474] on link "Completed and Certified" at bounding box center [1086, 484] width 190 height 20
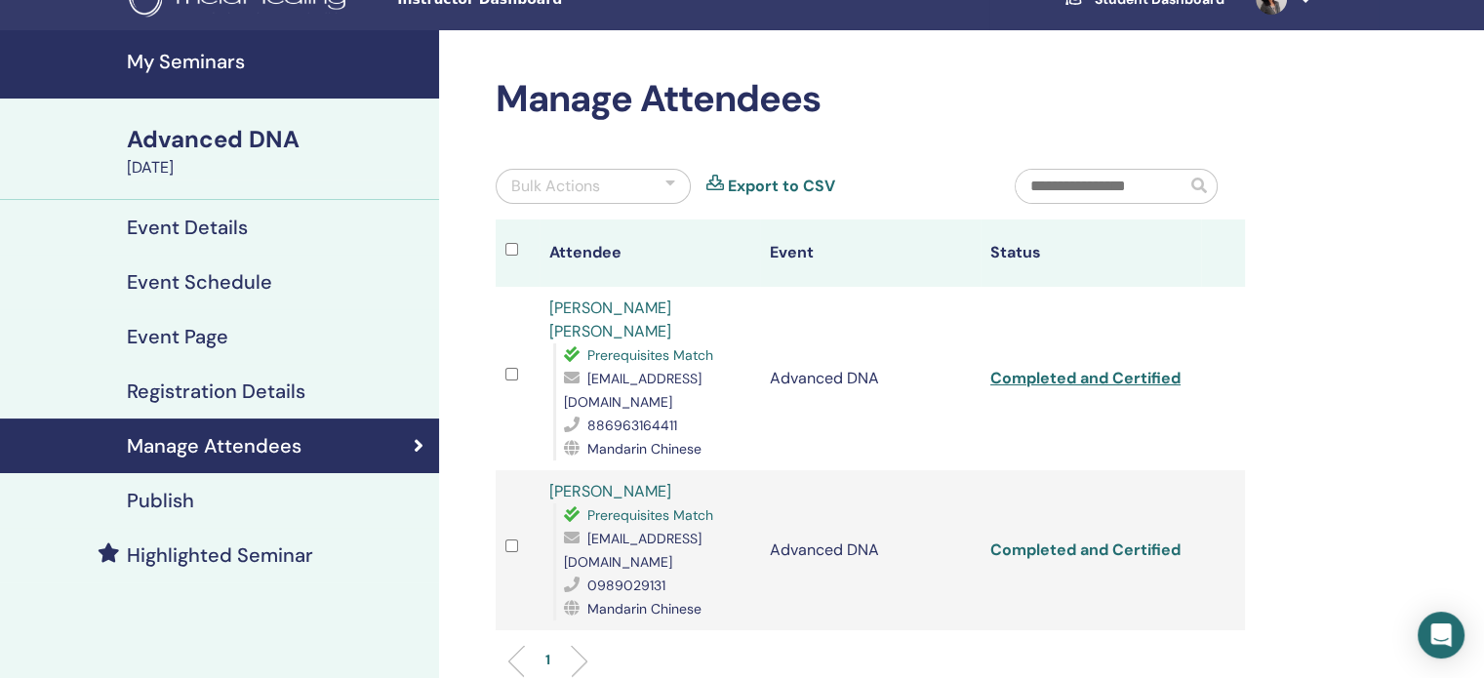
scroll to position [0, 0]
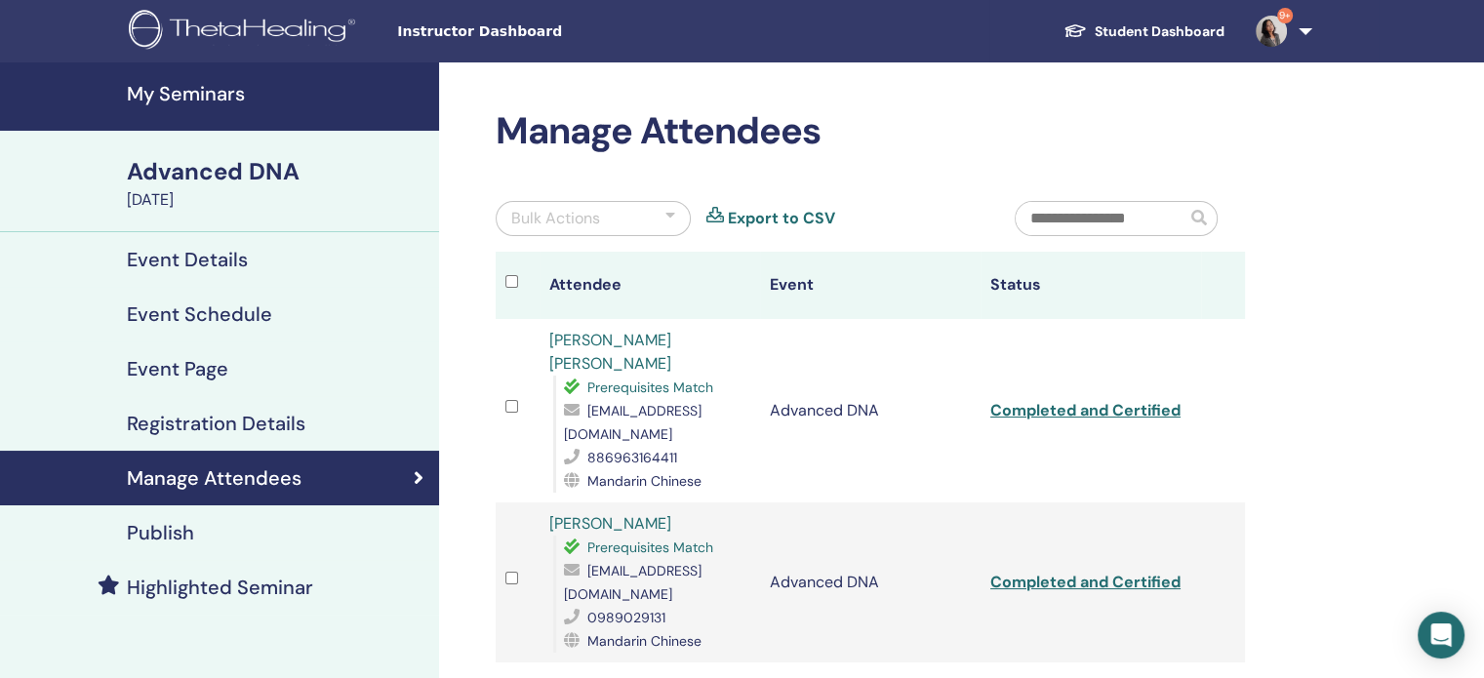
click at [222, 93] on h4 "My Seminars" at bounding box center [277, 93] width 301 height 23
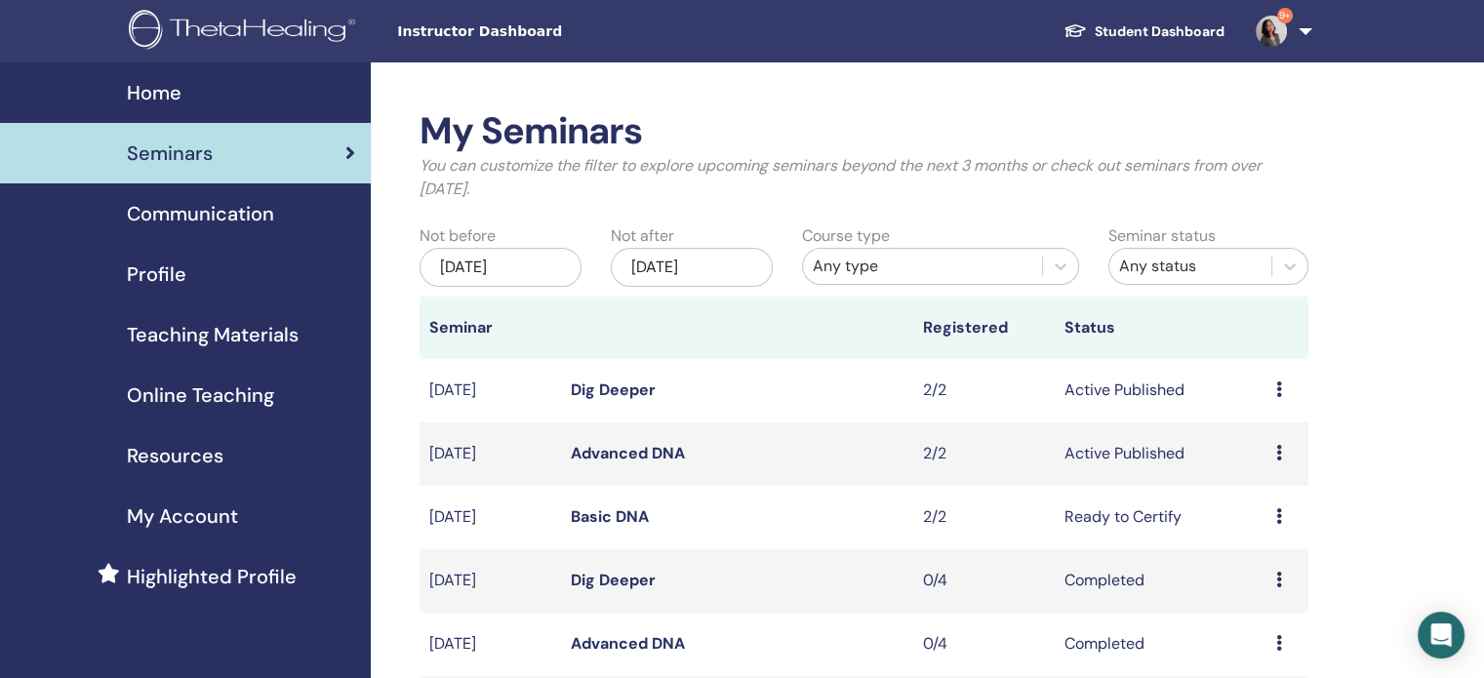
click at [616, 393] on link "Dig Deeper" at bounding box center [613, 390] width 85 height 20
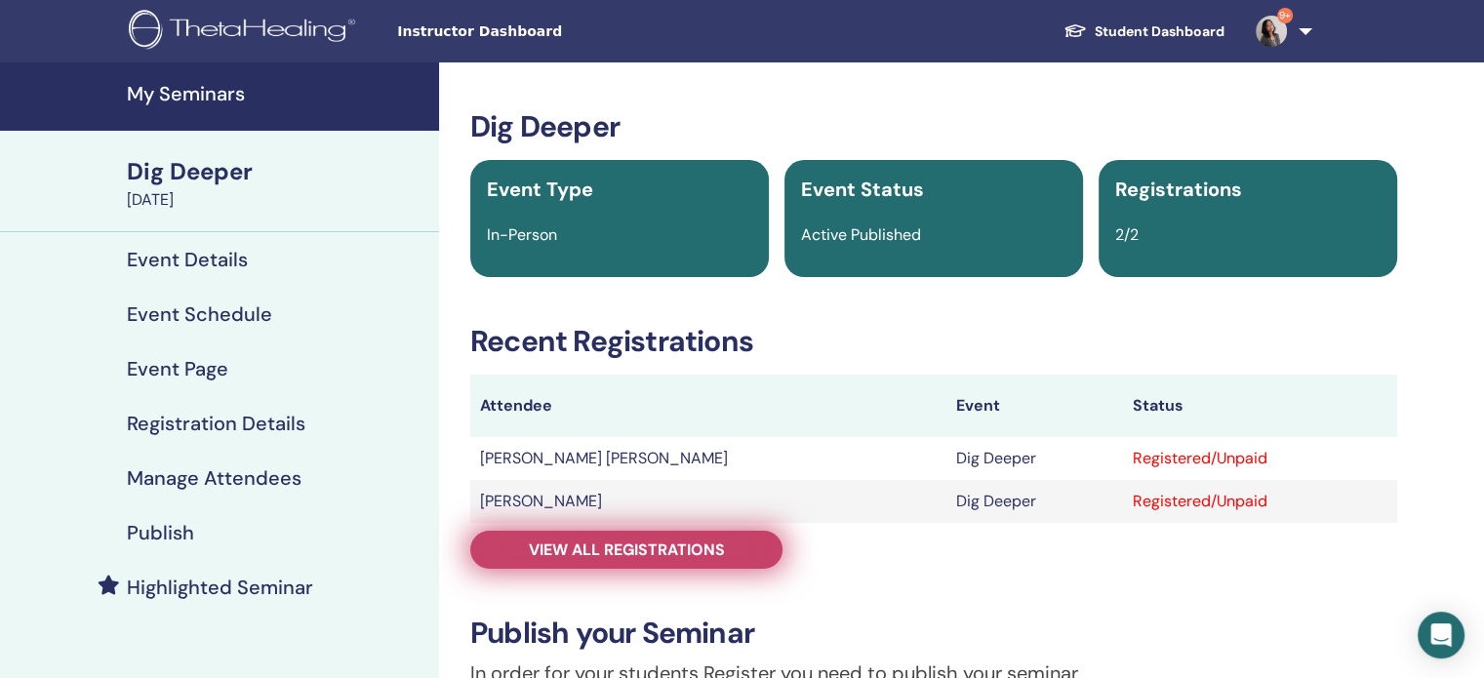
click at [703, 557] on span "View all registrations" at bounding box center [627, 550] width 196 height 20
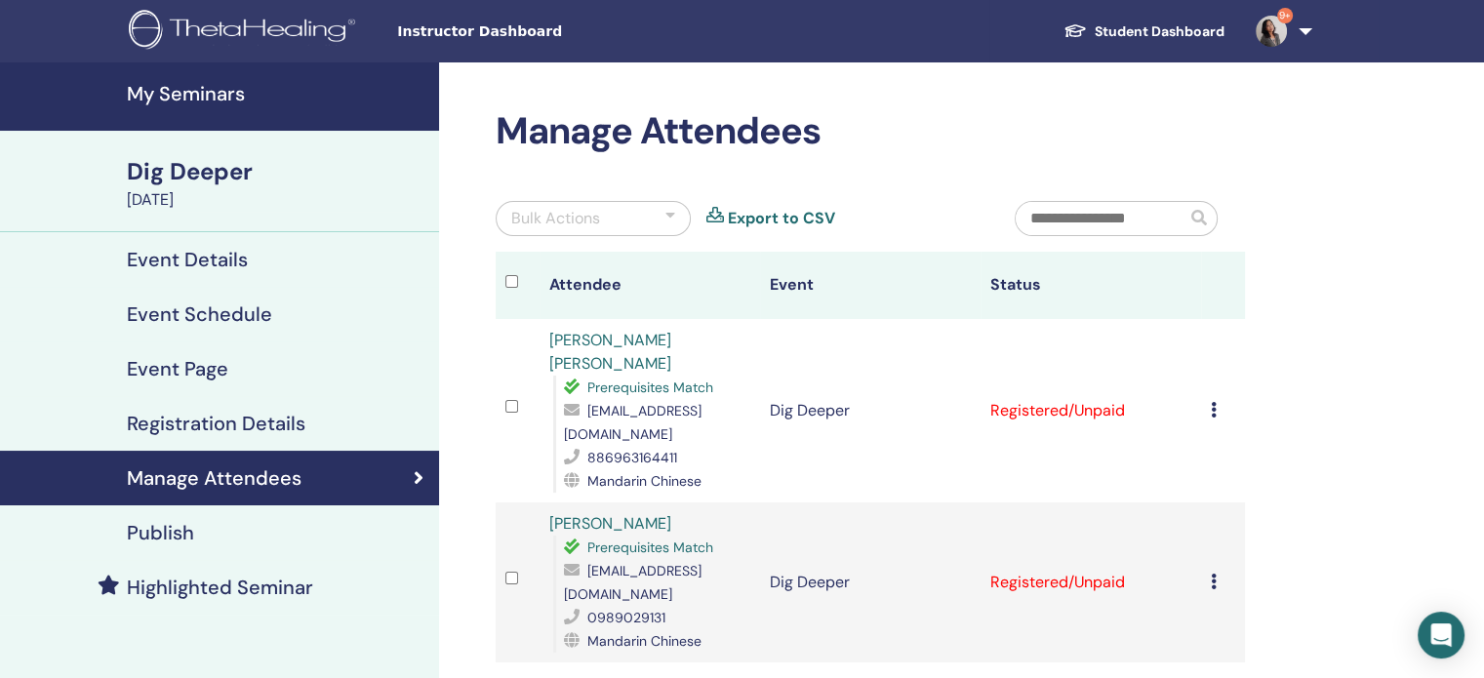
click at [1207, 396] on td "Cancel Registration Do not auto-certify Mark as Paid Mark as Unpaid Mark as Abs…" at bounding box center [1223, 410] width 44 height 183
click at [1214, 408] on div "Cancel Registration Do not auto-certify Mark as Paid Mark as Unpaid Mark as Abs…" at bounding box center [1223, 410] width 24 height 23
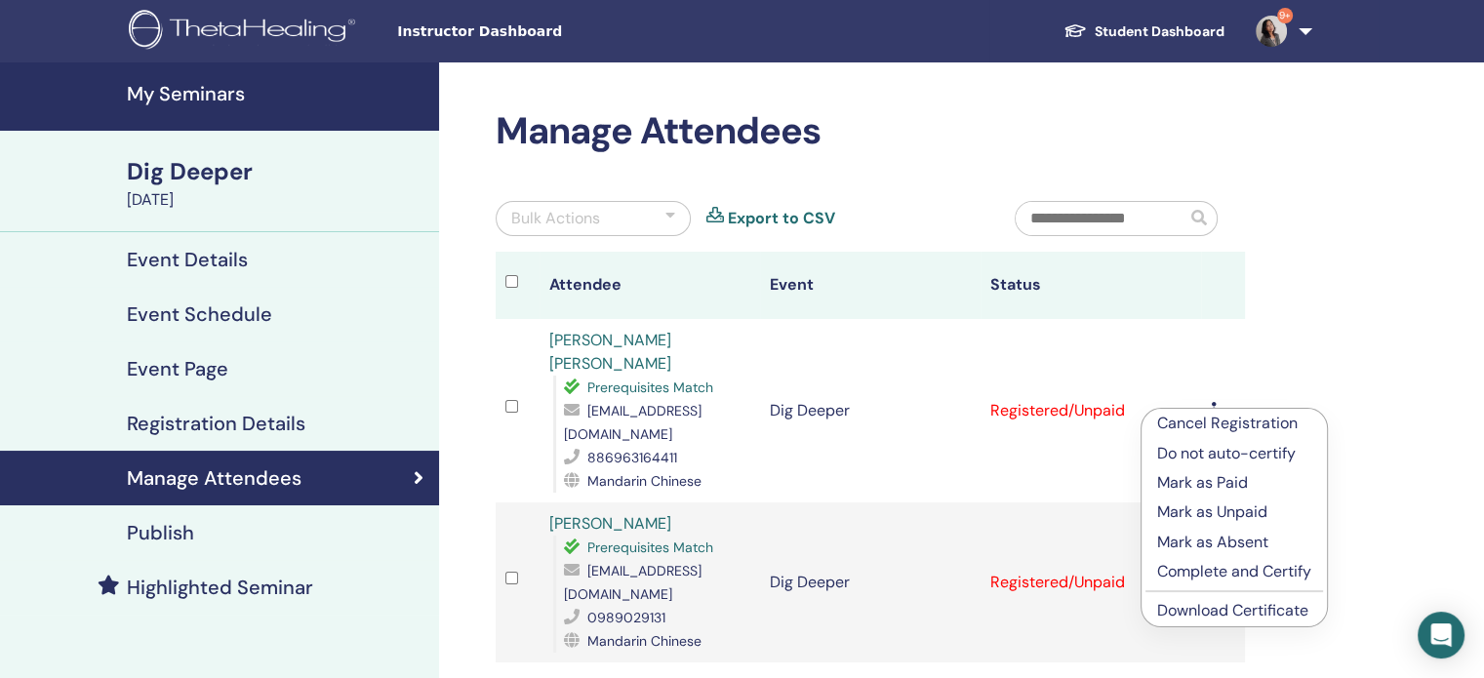
click at [1210, 482] on p "Mark as Paid" at bounding box center [1234, 482] width 154 height 23
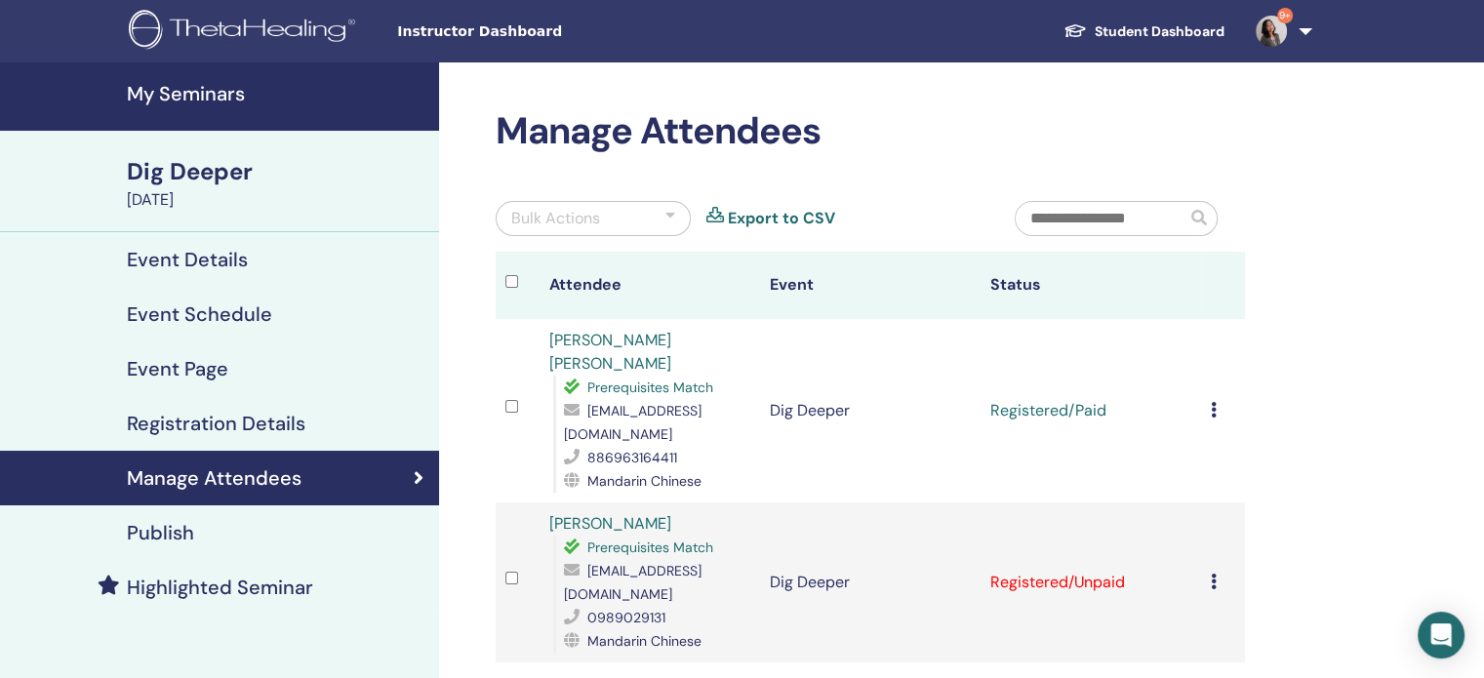
click at [1215, 574] on icon at bounding box center [1214, 582] width 6 height 16
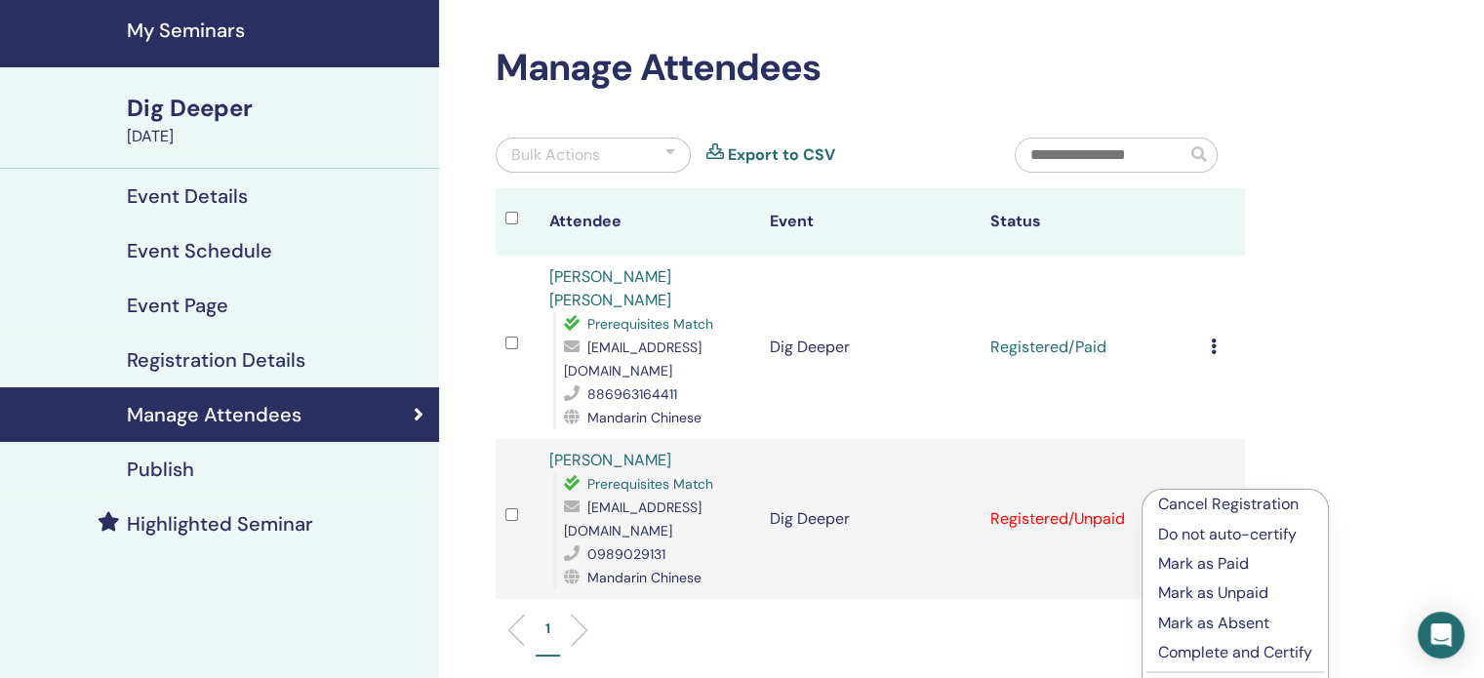
scroll to position [98, 0]
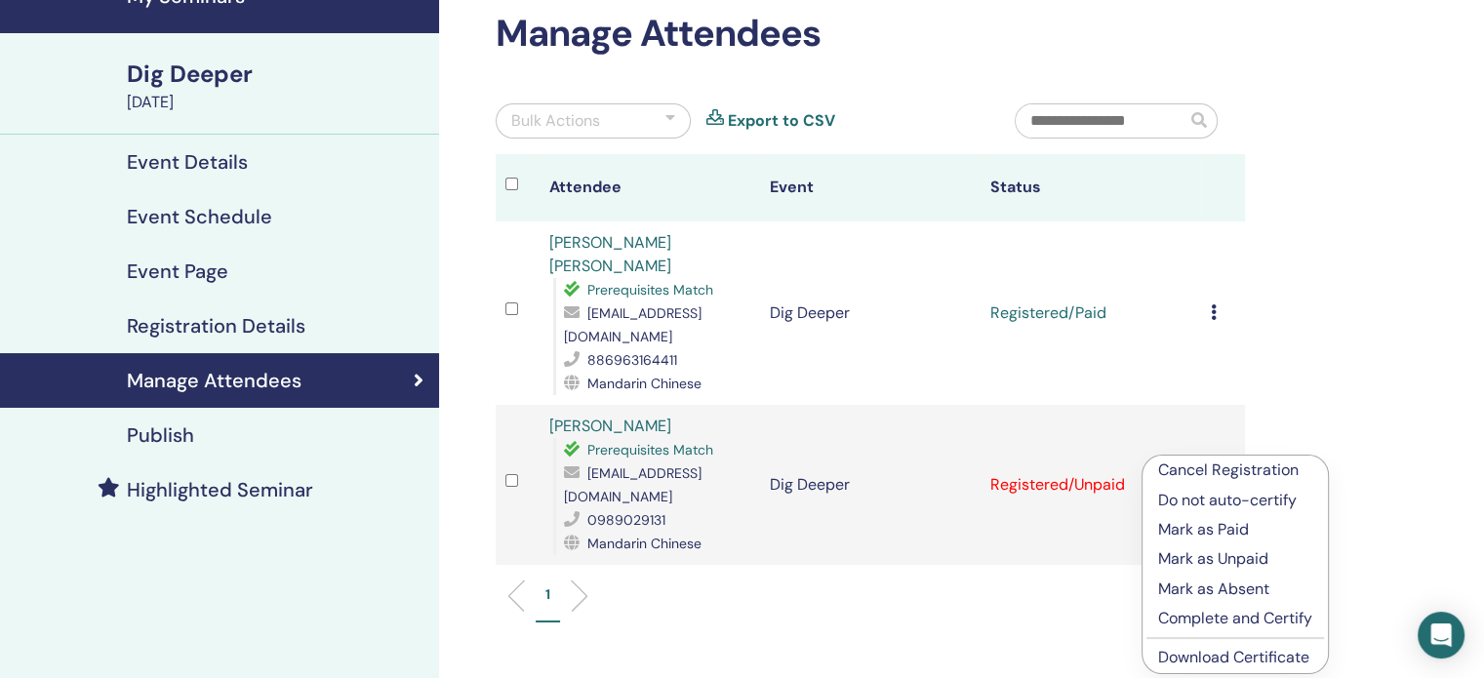
click at [1233, 531] on p "Mark as Paid" at bounding box center [1235, 529] width 154 height 23
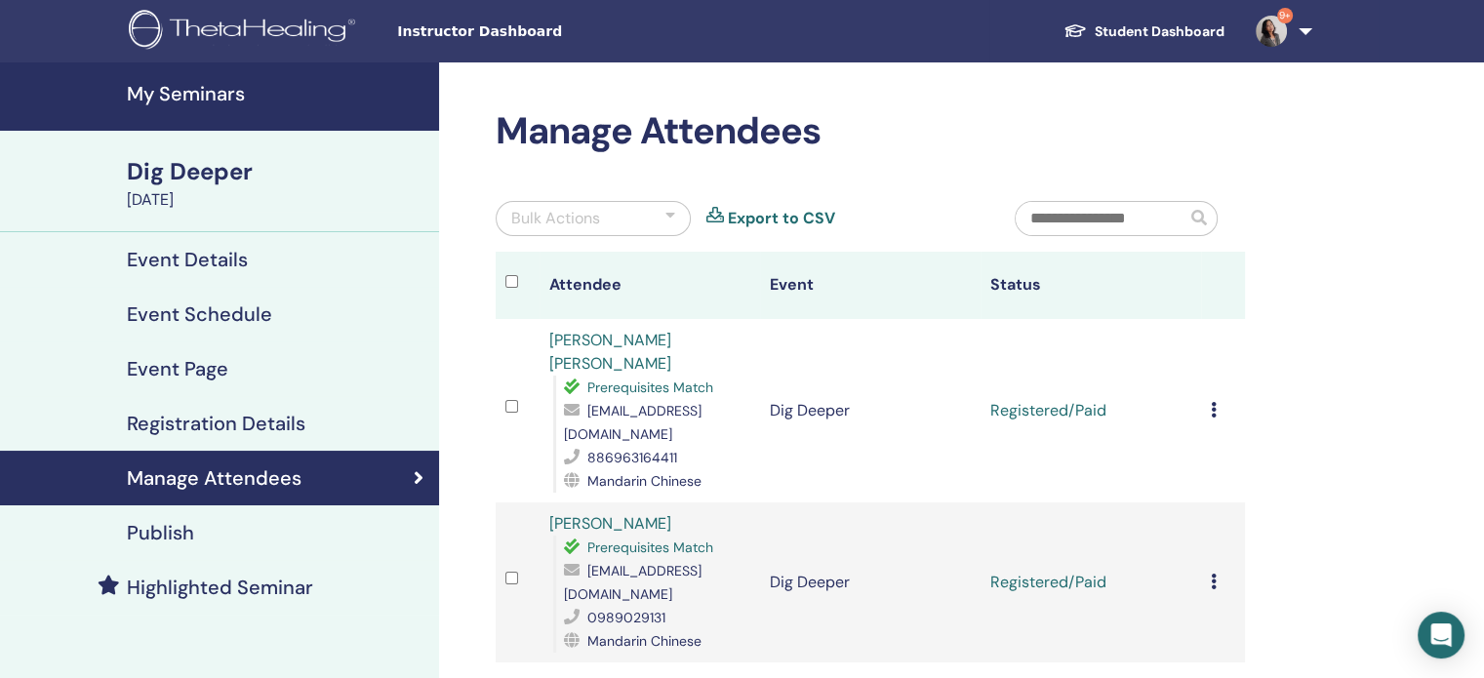
click at [1211, 402] on icon at bounding box center [1214, 410] width 6 height 16
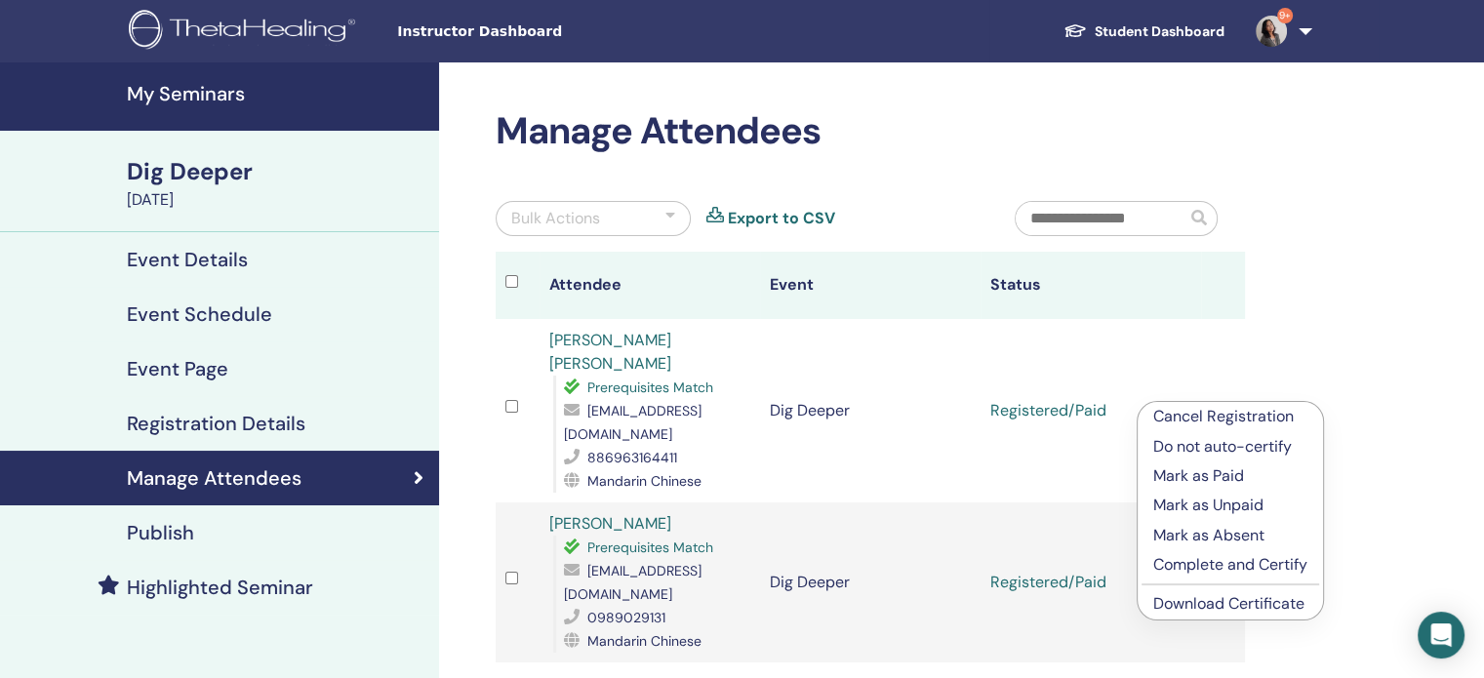
click at [1241, 568] on p "Complete and Certify" at bounding box center [1230, 564] width 154 height 23
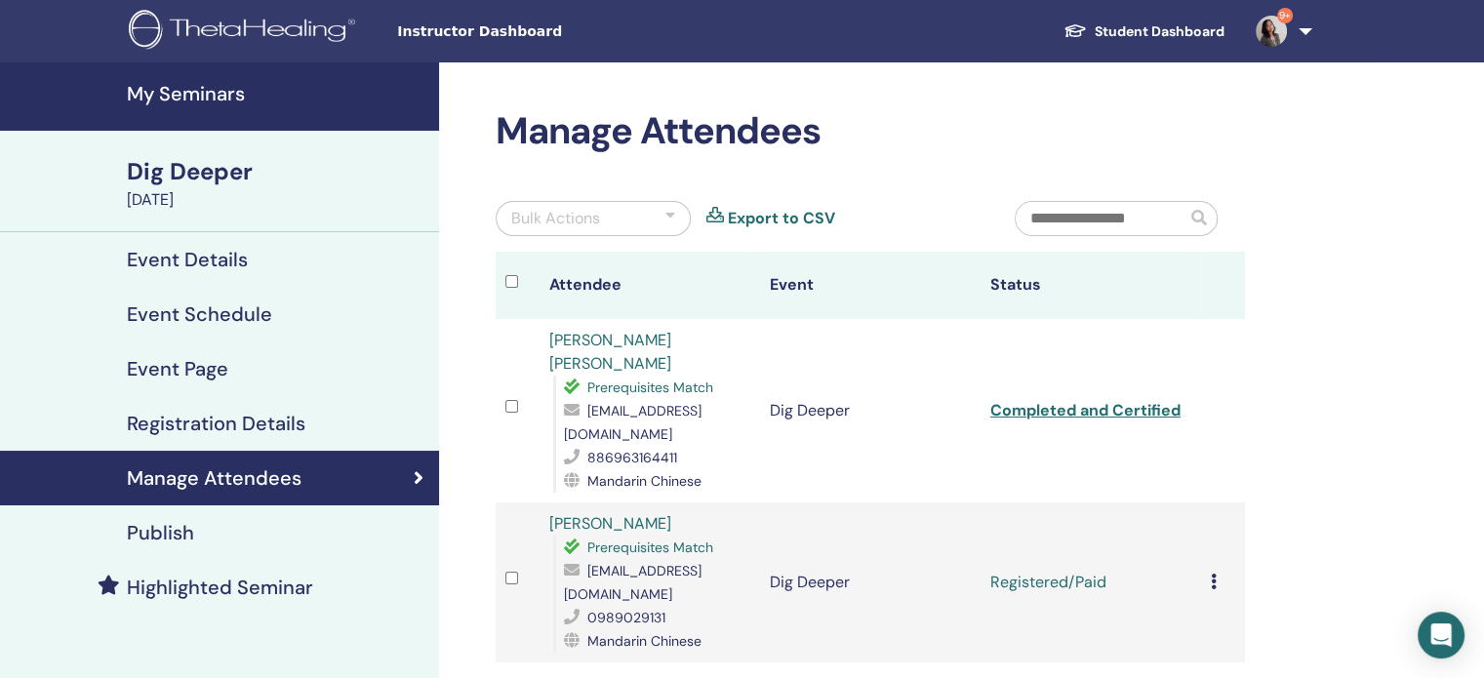
click at [1214, 574] on icon at bounding box center [1214, 582] width 6 height 16
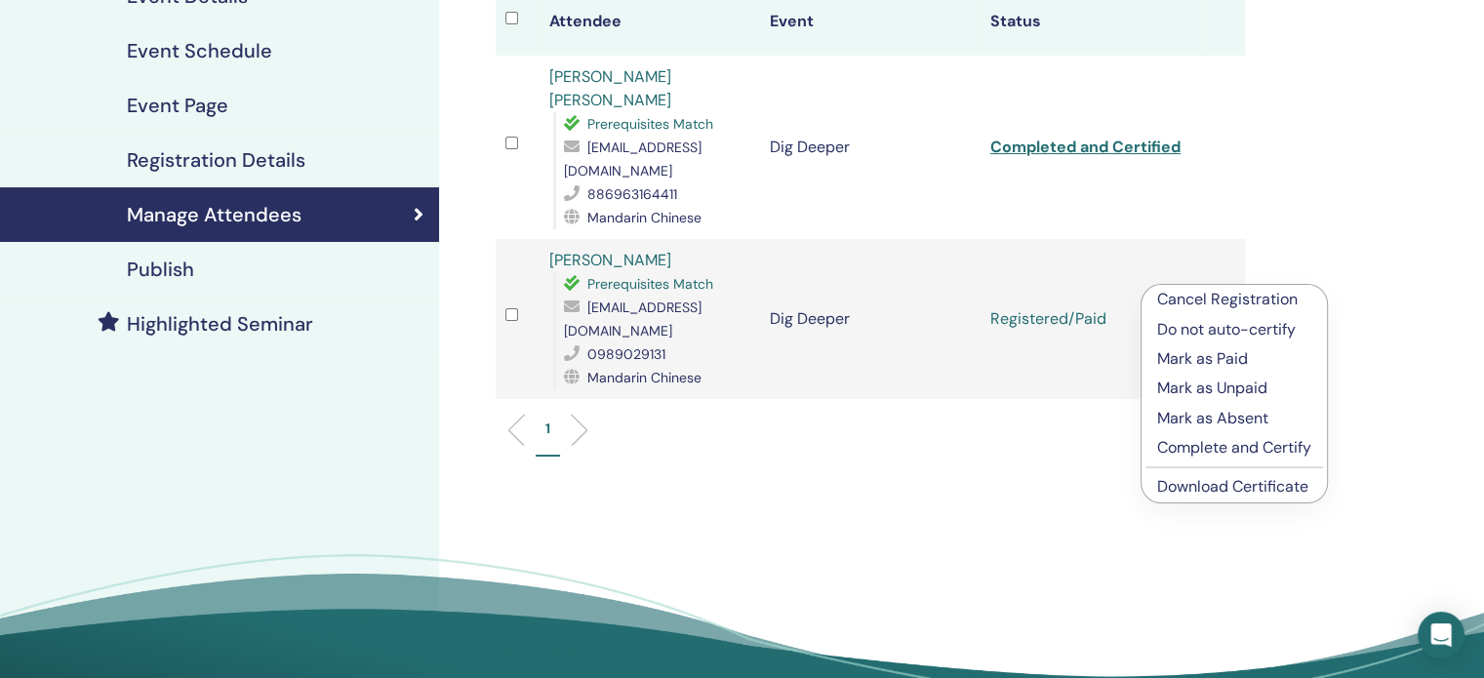
scroll to position [293, 0]
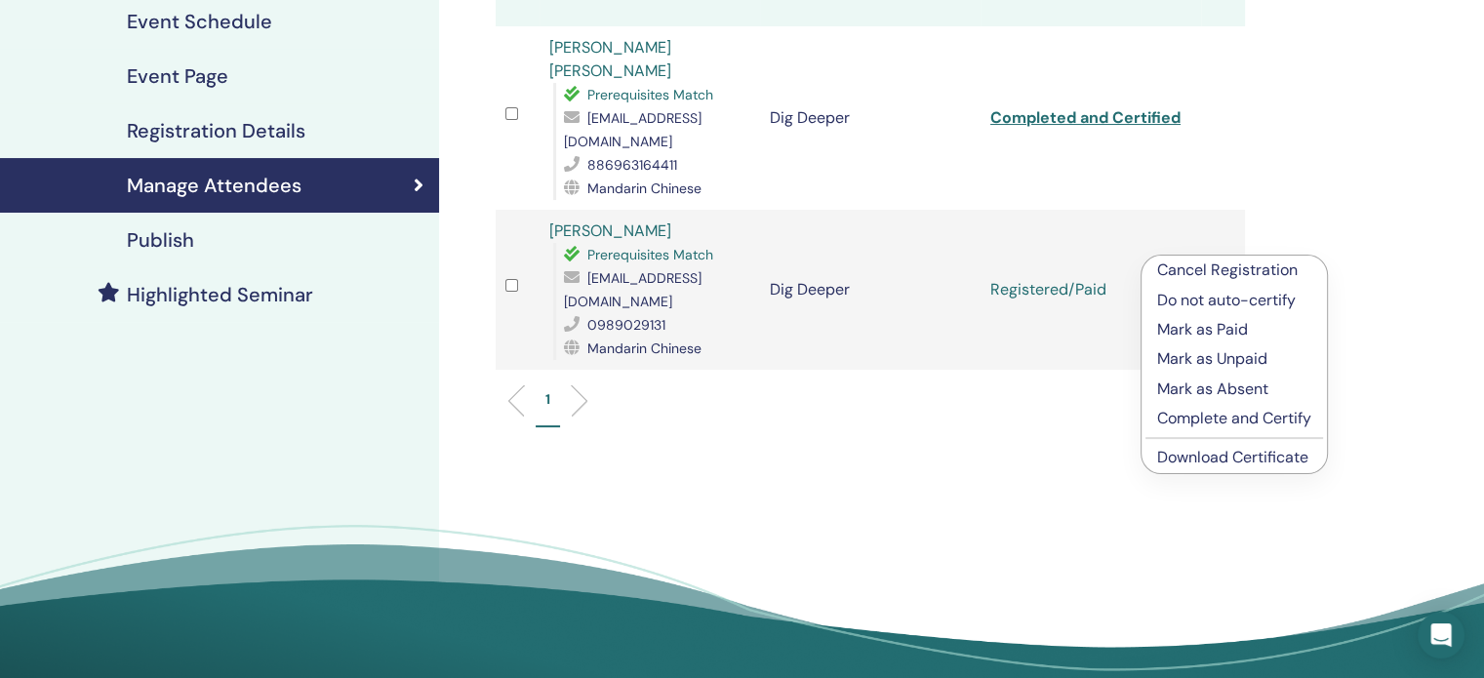
click at [1233, 423] on p "Complete and Certify" at bounding box center [1234, 418] width 154 height 23
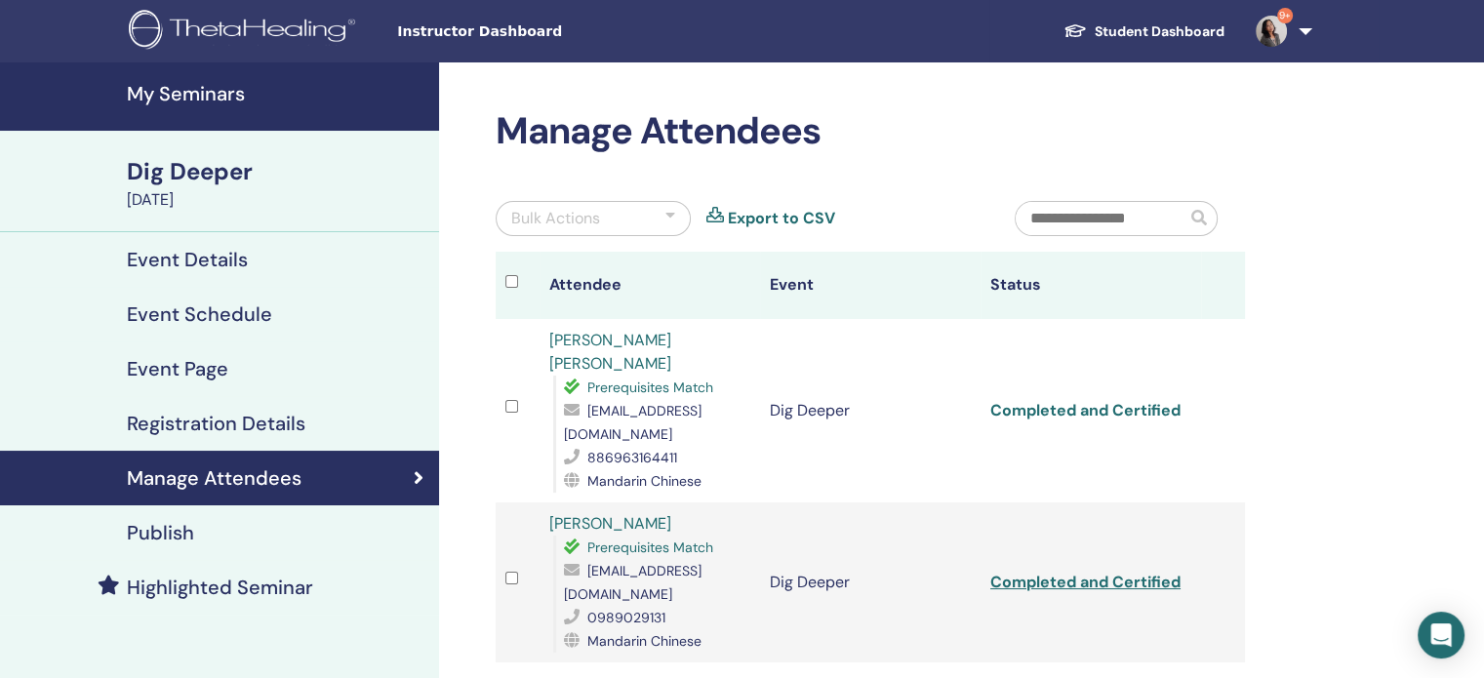
click at [1103, 400] on link "Completed and Certified" at bounding box center [1086, 410] width 190 height 20
click at [1091, 572] on link "Completed and Certified" at bounding box center [1086, 582] width 190 height 20
